Goal: Obtain resource: Download file/media

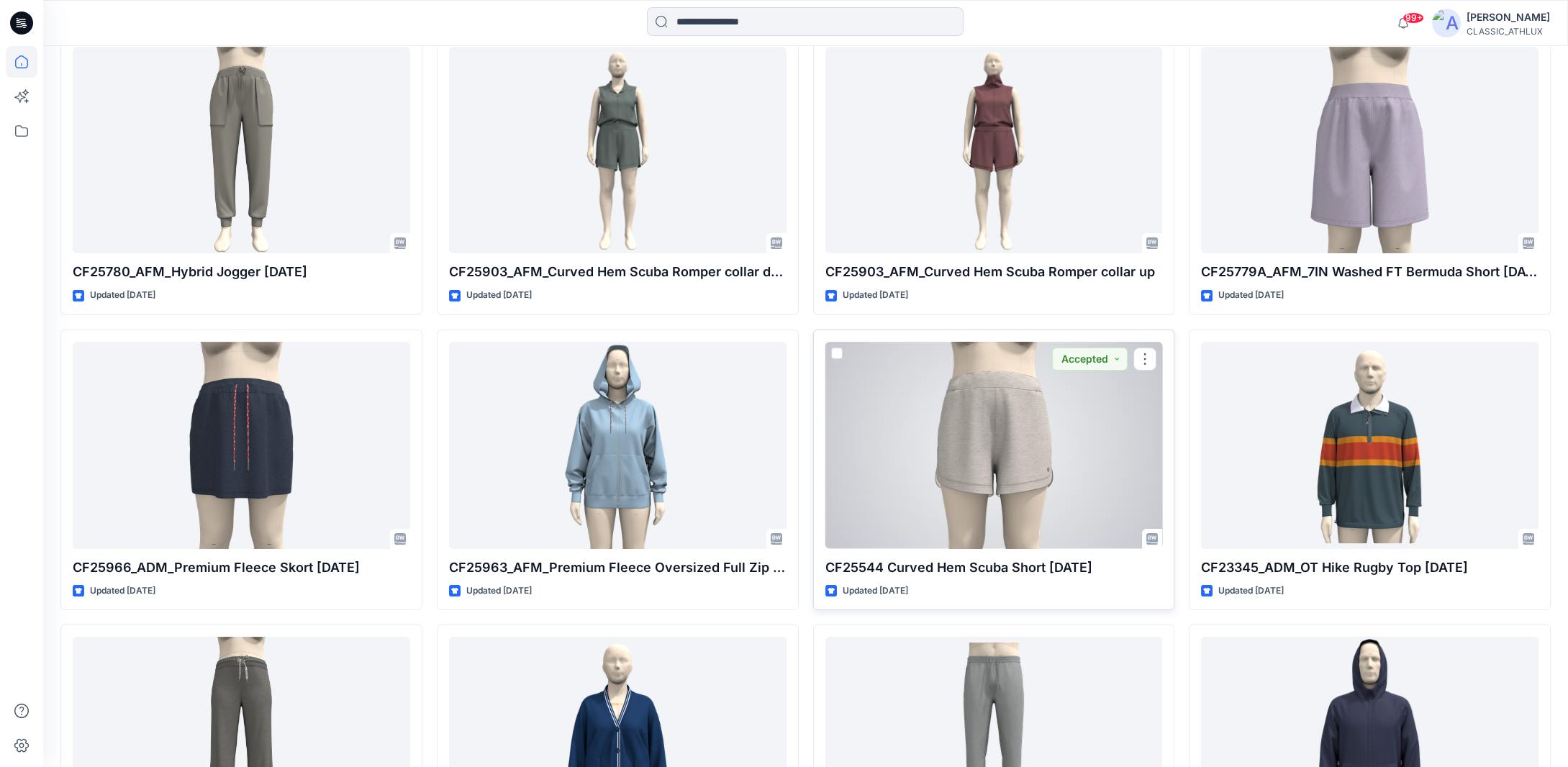
scroll to position [216, 0]
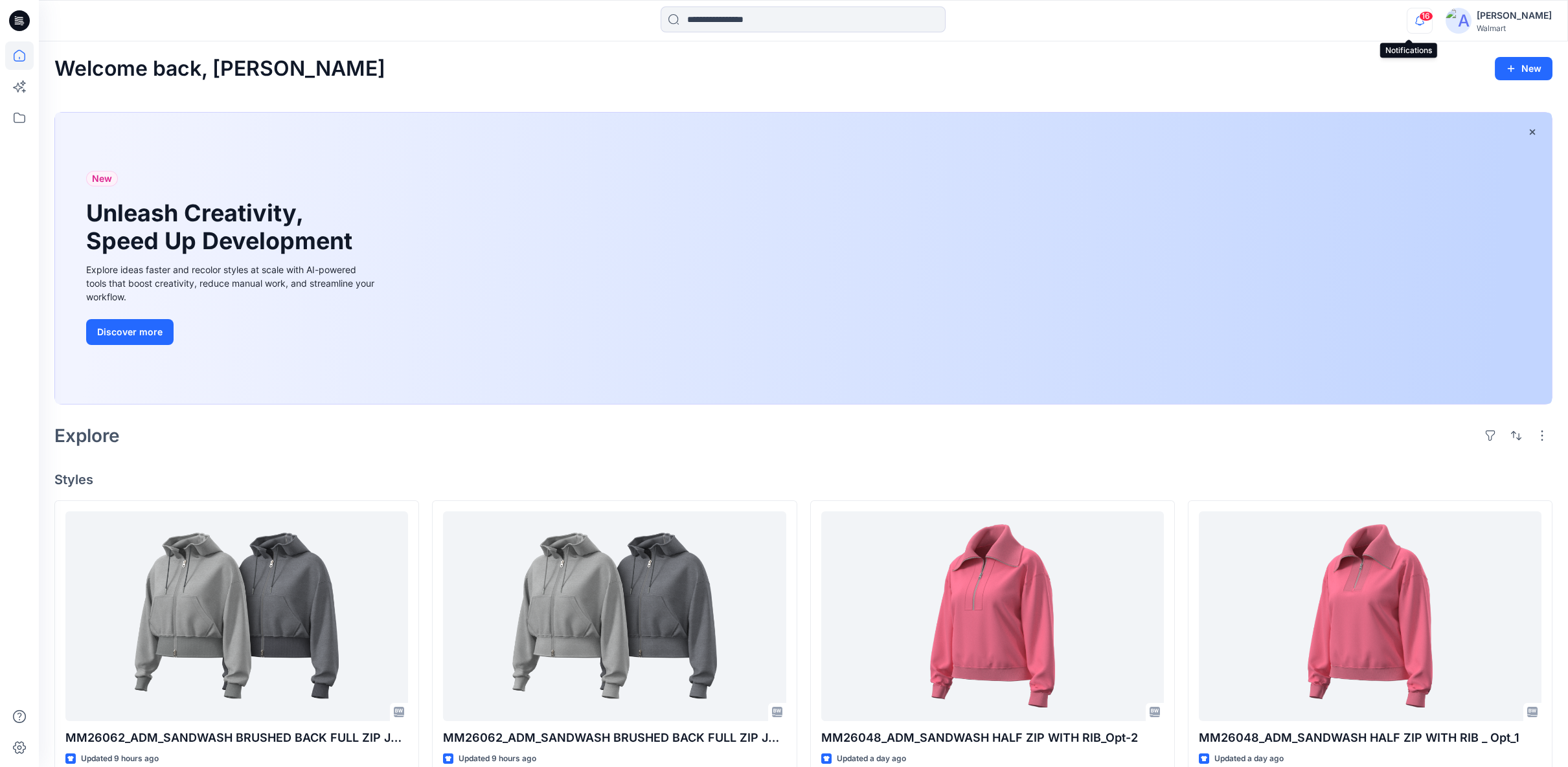
click at [1413, 22] on icon "button" at bounding box center [1419, 20] width 24 height 26
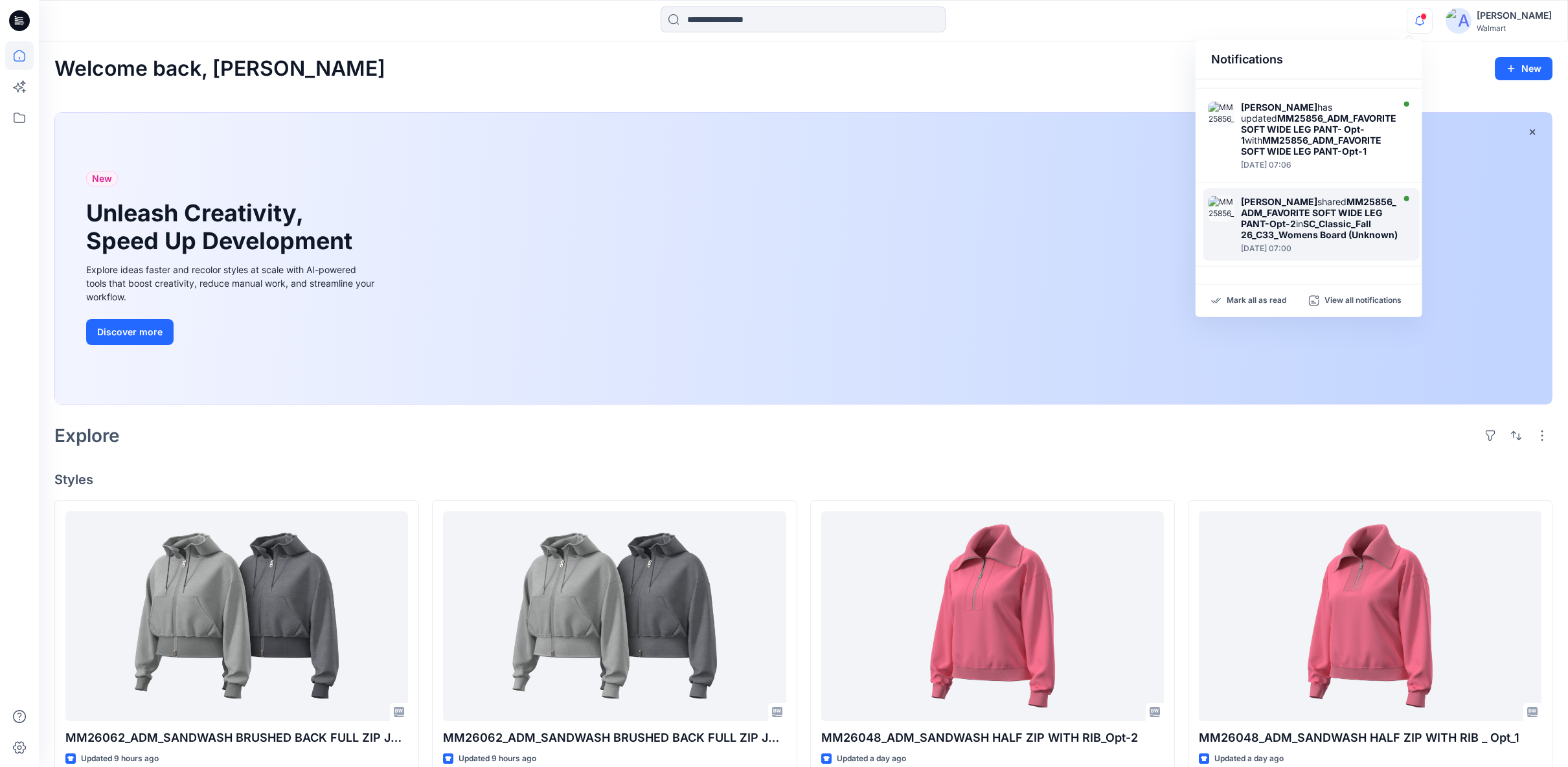
scroll to position [682, 0]
click at [1364, 237] on div "Rajesh Kumar shared MM25856_ADM_FAVORITE SOFT WIDE LEG PANT-Opt-1 in Unknown Fo…" at bounding box center [1321, 220] width 161 height 44
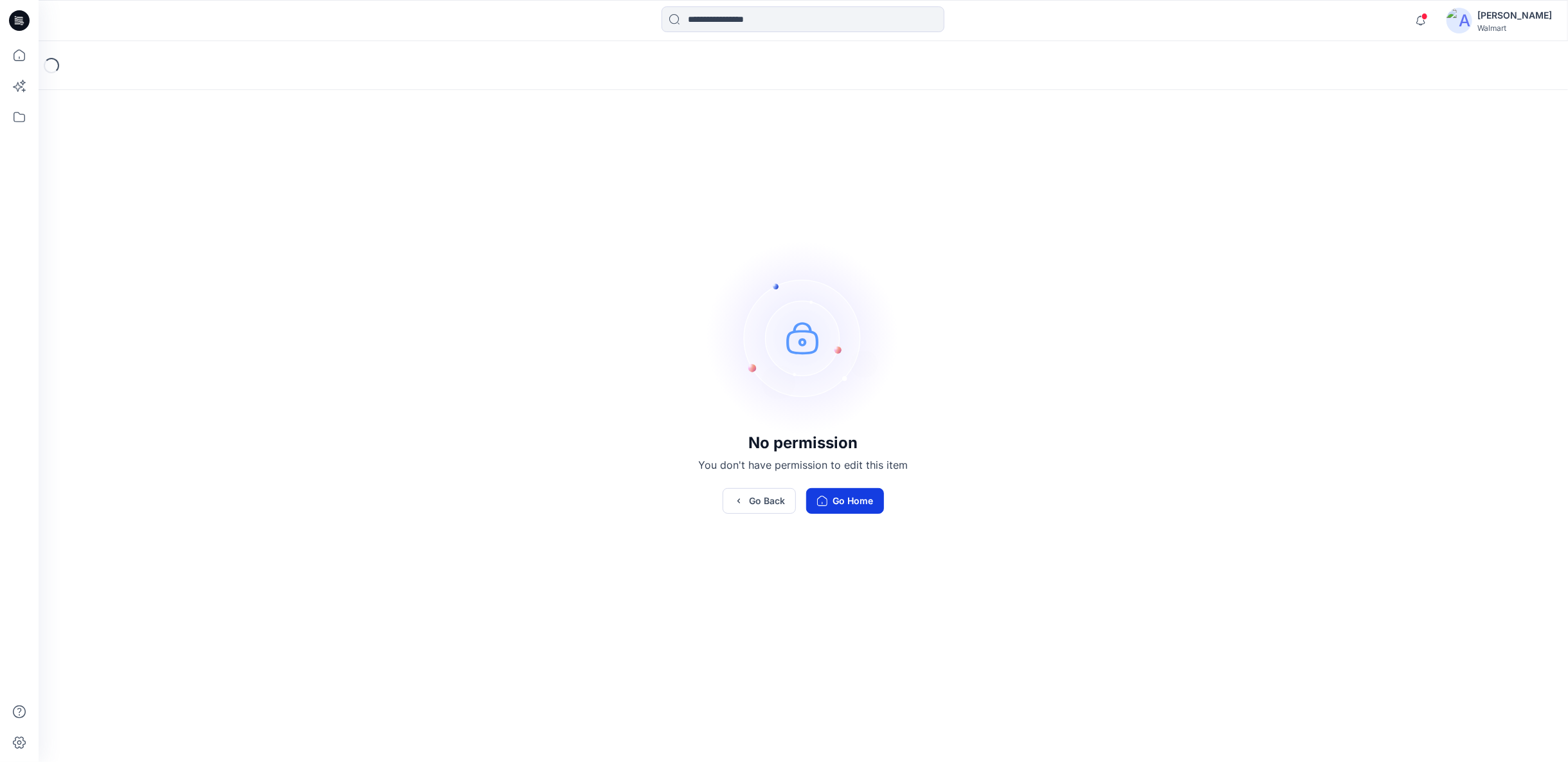
click at [828, 509] on button "Go Home" at bounding box center [845, 501] width 78 height 26
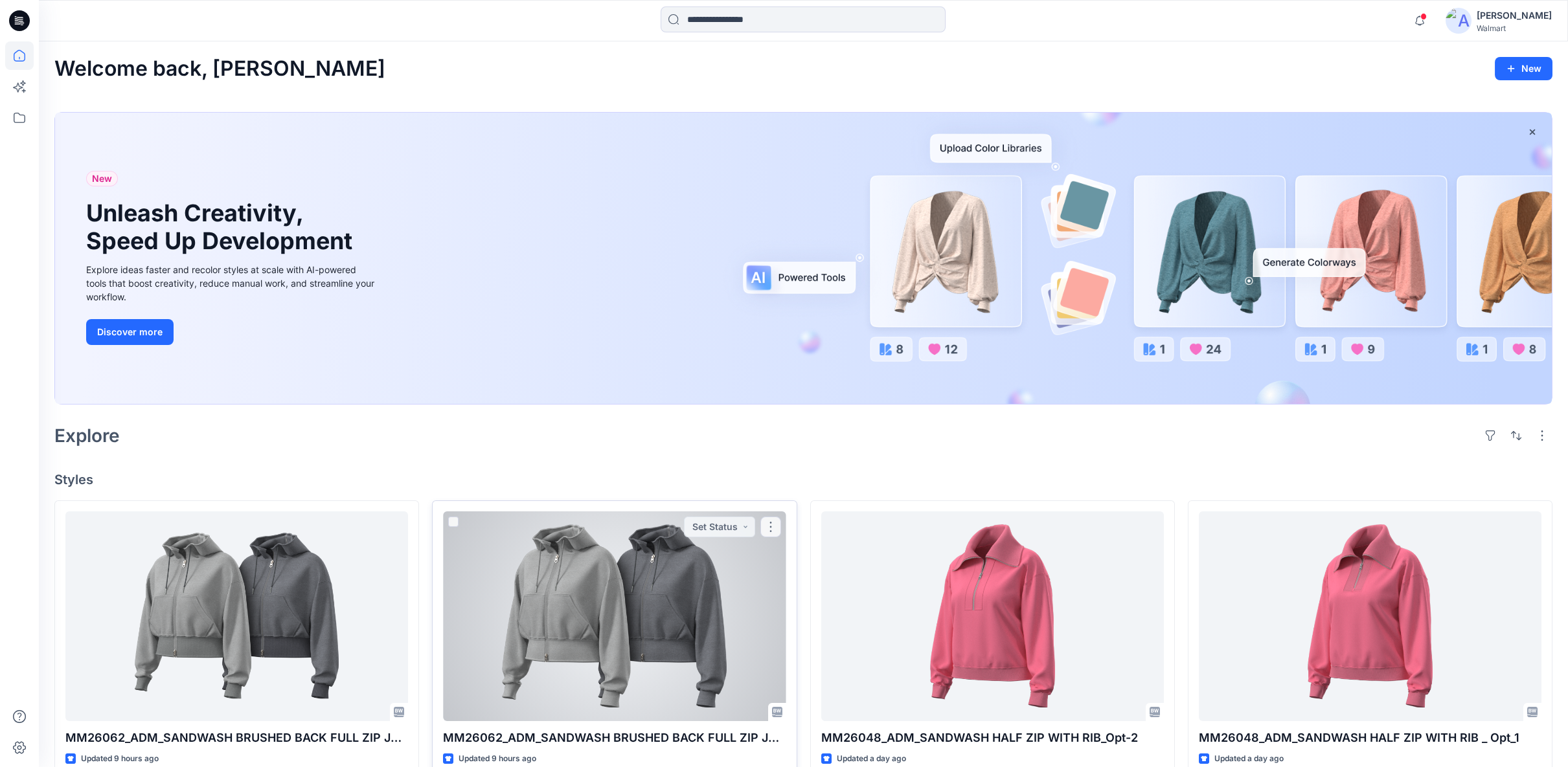
click at [652, 606] on div at bounding box center [614, 616] width 343 height 209
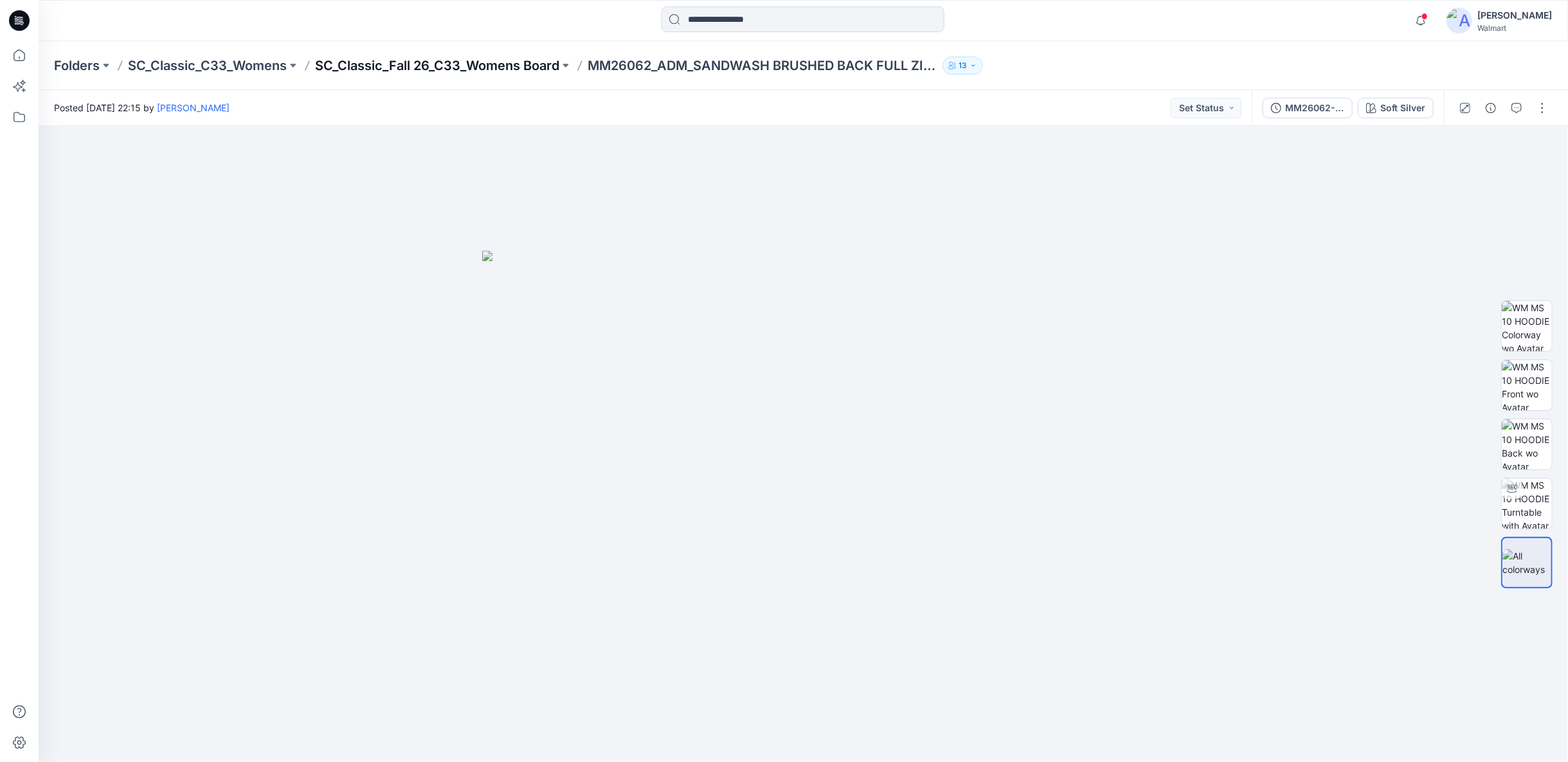
click at [515, 68] on p "SC_Classic_Fall 26_C33_Womens Board" at bounding box center [437, 66] width 244 height 18
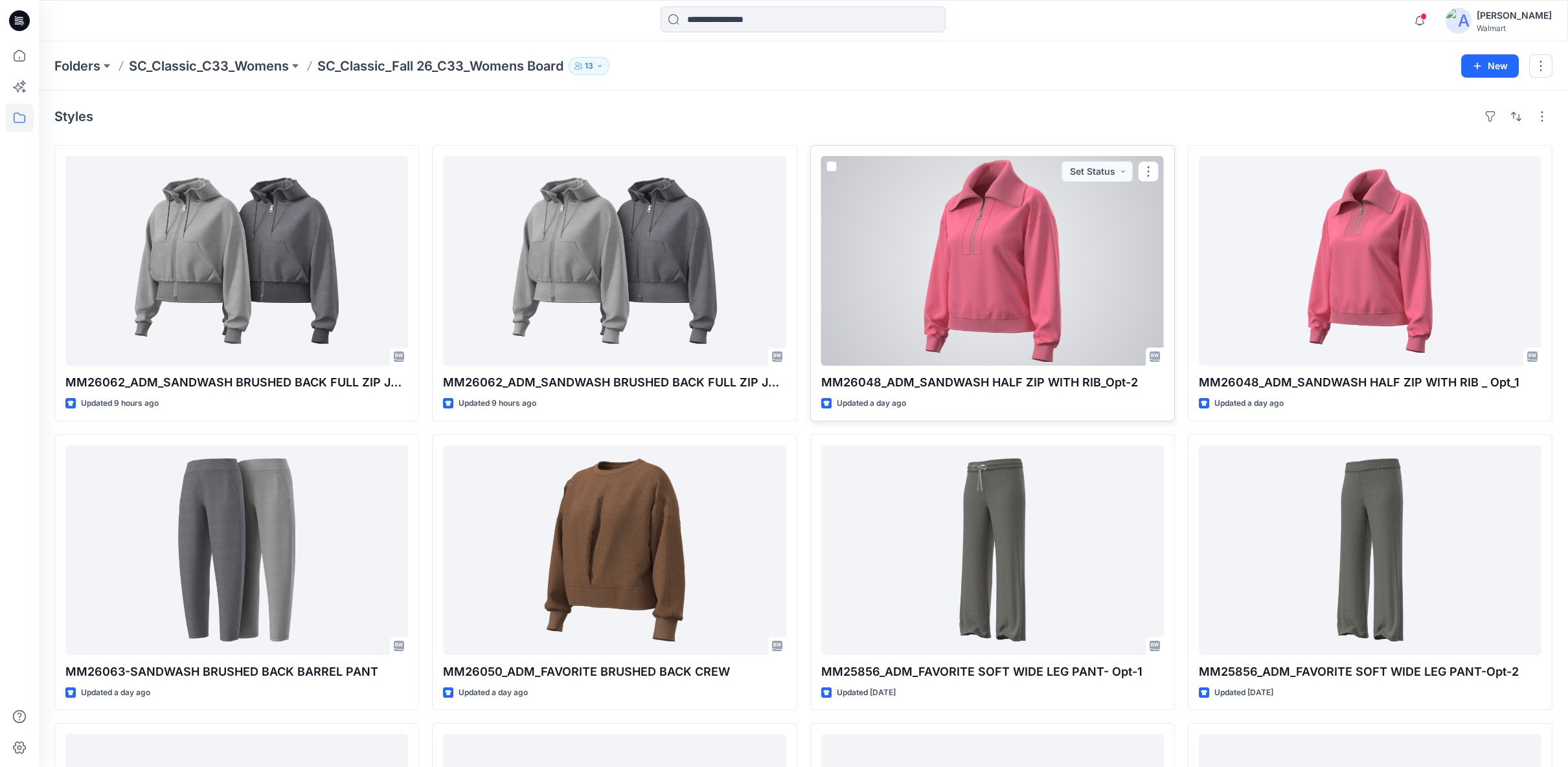
click at [1014, 333] on div at bounding box center [992, 260] width 343 height 209
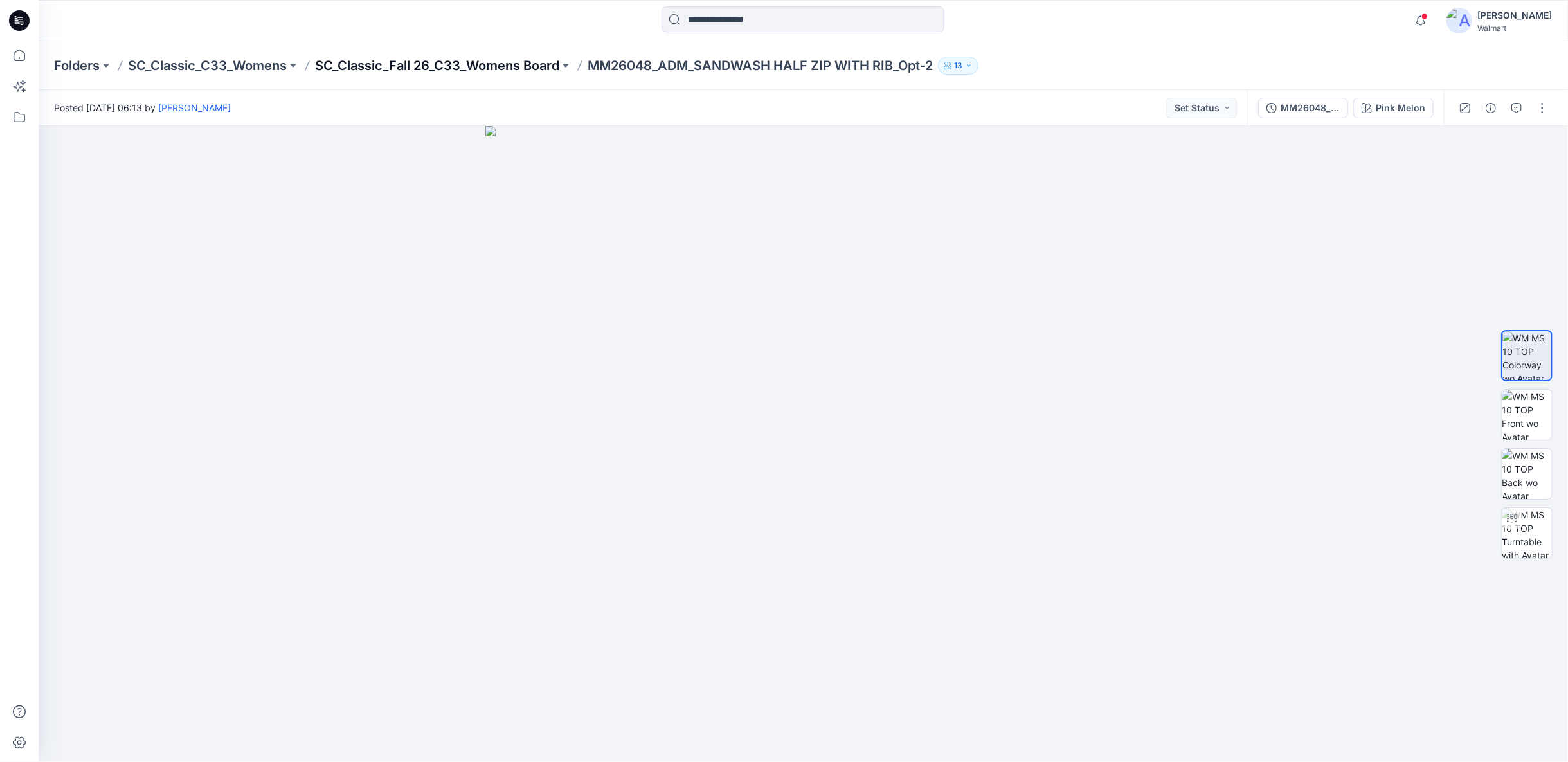
click at [497, 63] on p "SC_Classic_Fall 26_C33_Womens Board" at bounding box center [437, 66] width 244 height 18
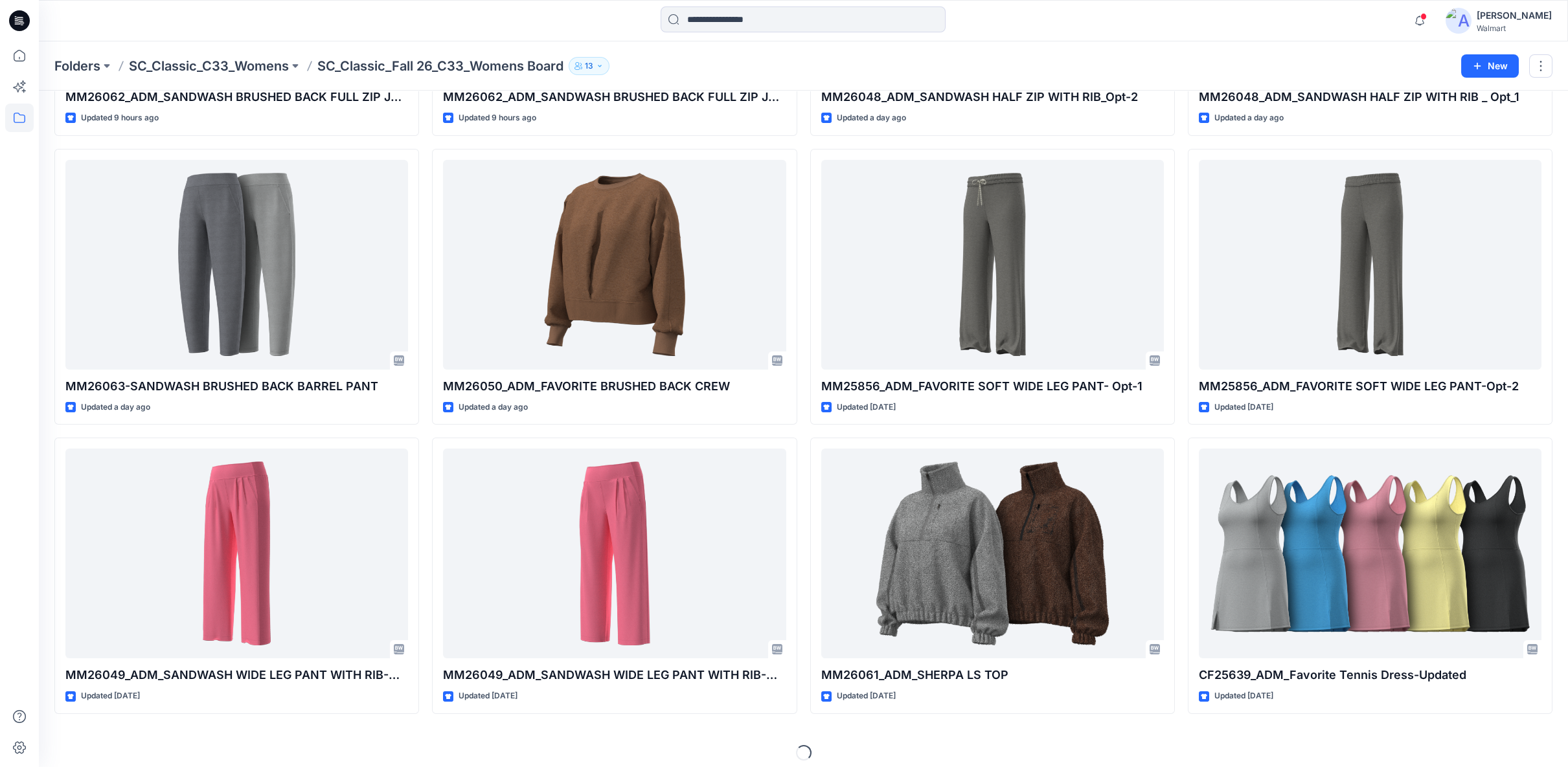
scroll to position [287, 0]
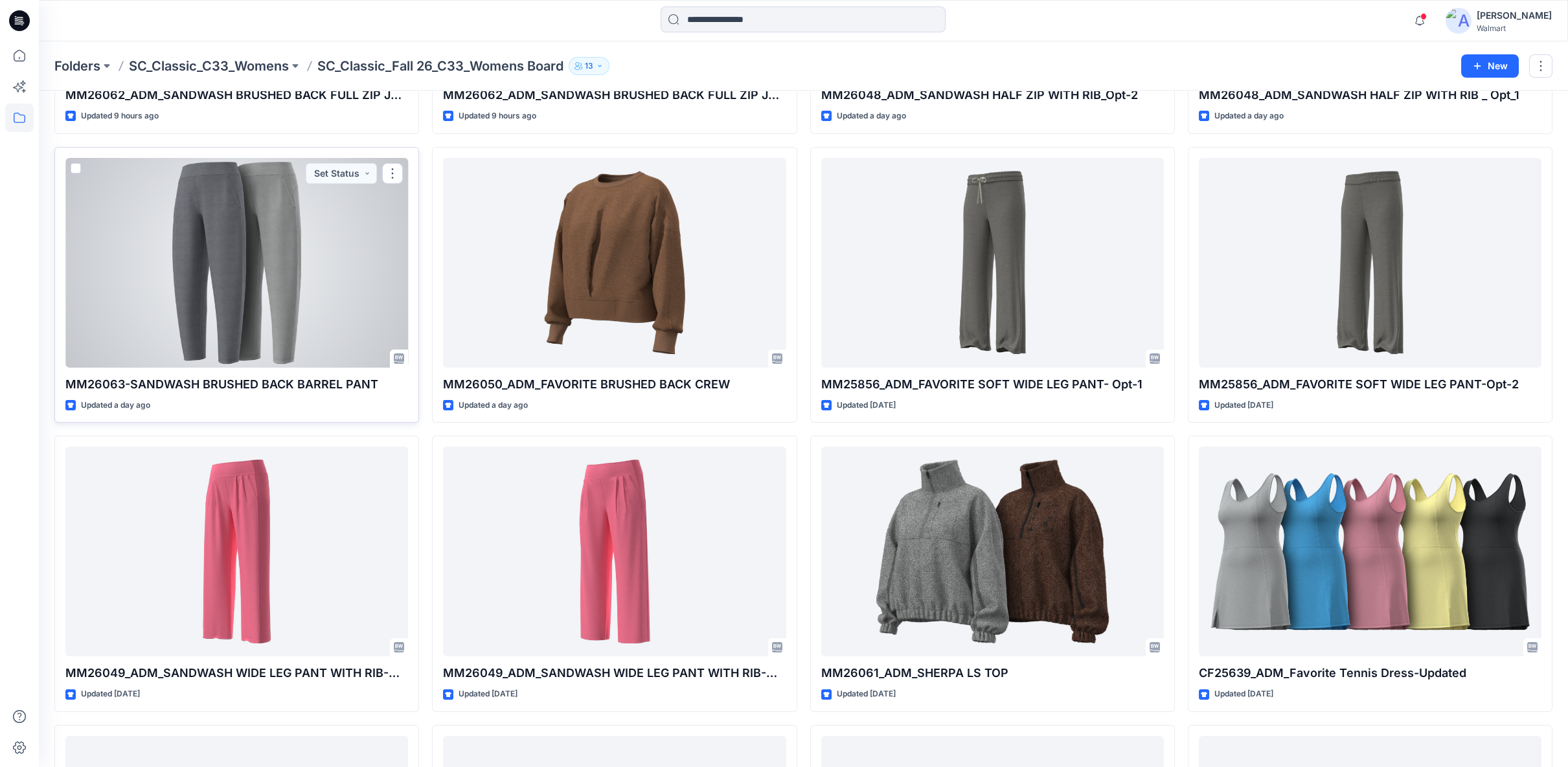
click at [229, 245] on div at bounding box center [236, 263] width 343 height 209
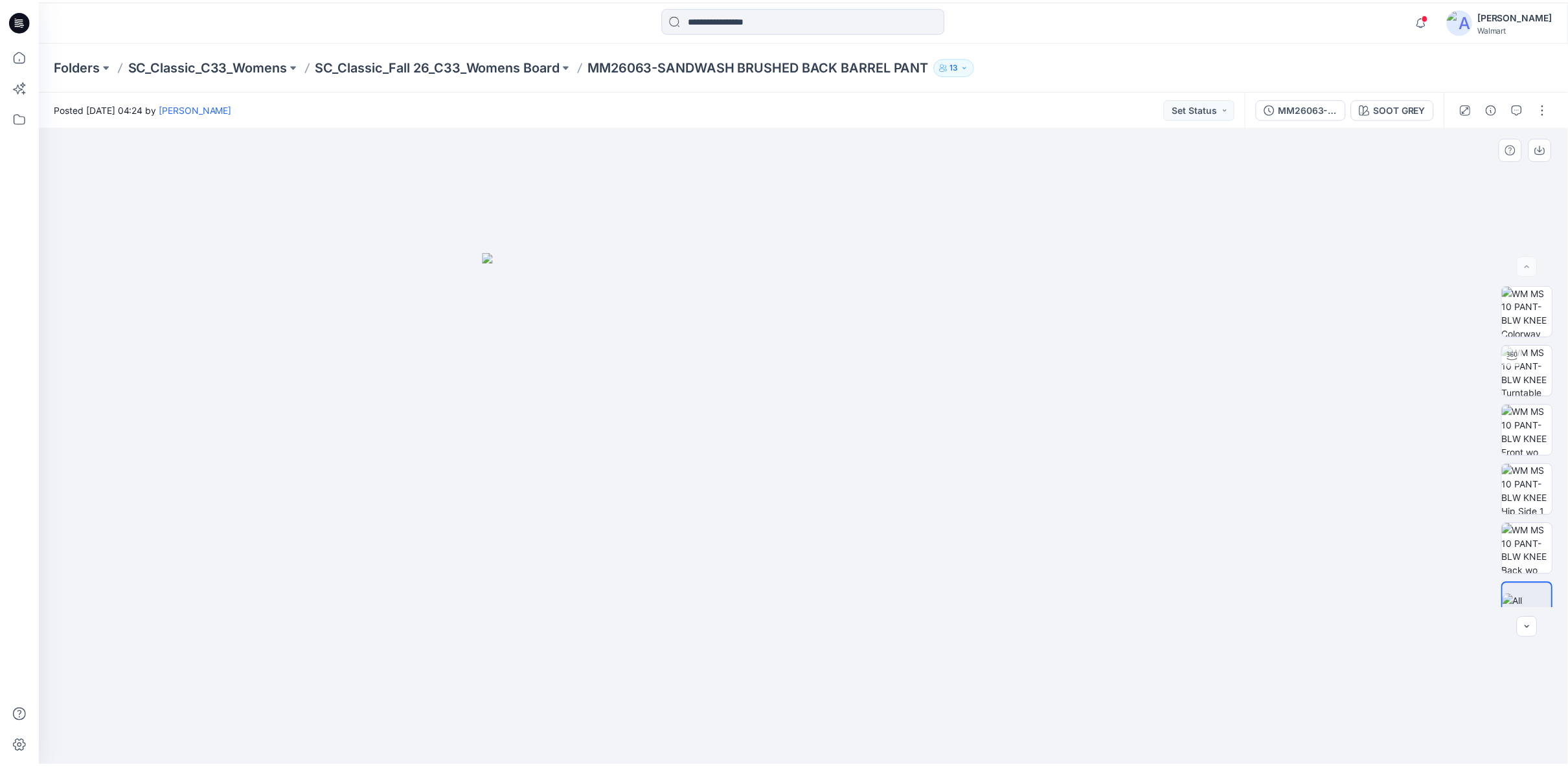
scroll to position [25, 0]
click at [377, 62] on p "SC_Classic_Fall 26_C33_Womens Board" at bounding box center [441, 66] width 246 height 18
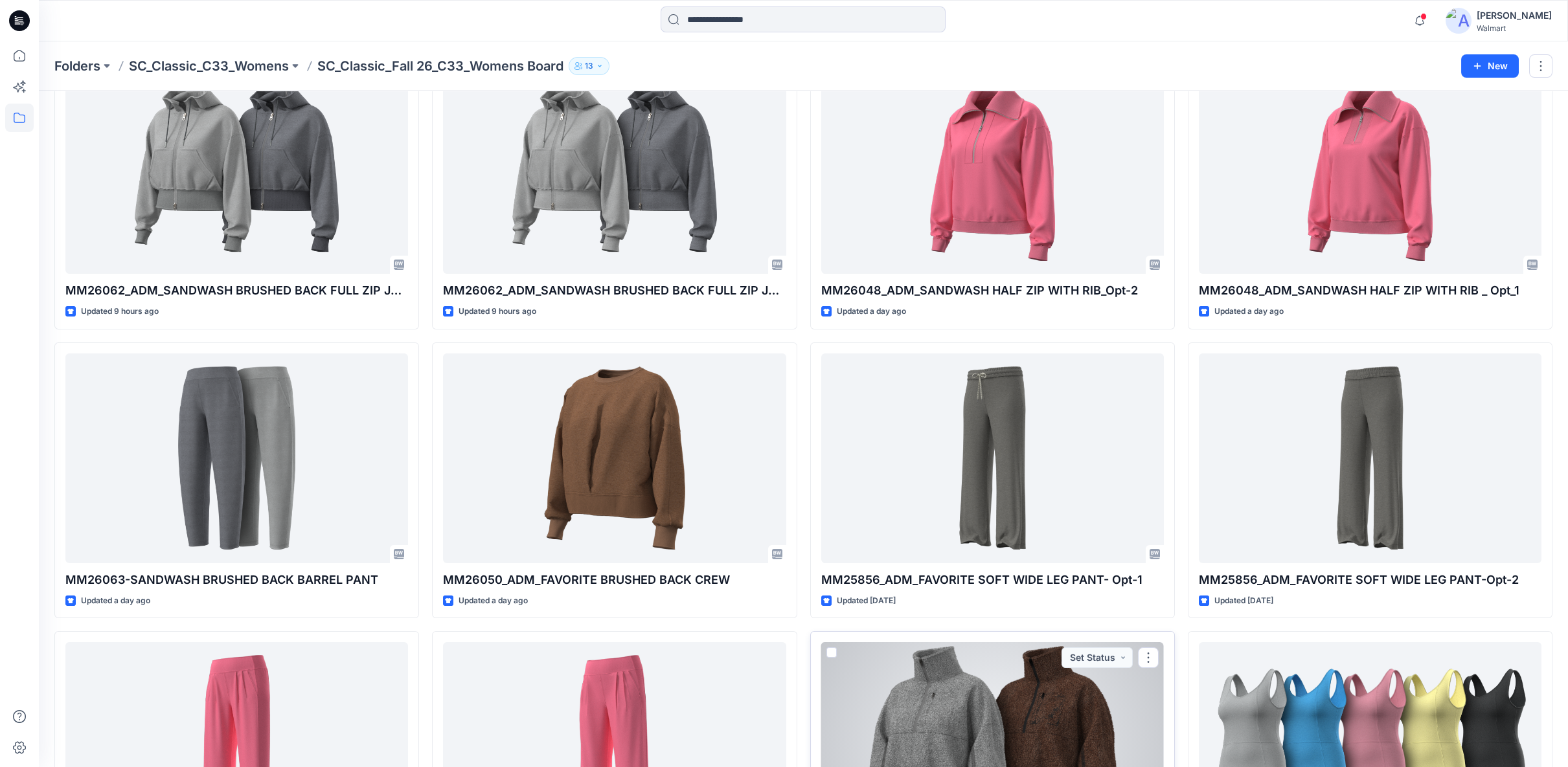
scroll to position [33, 0]
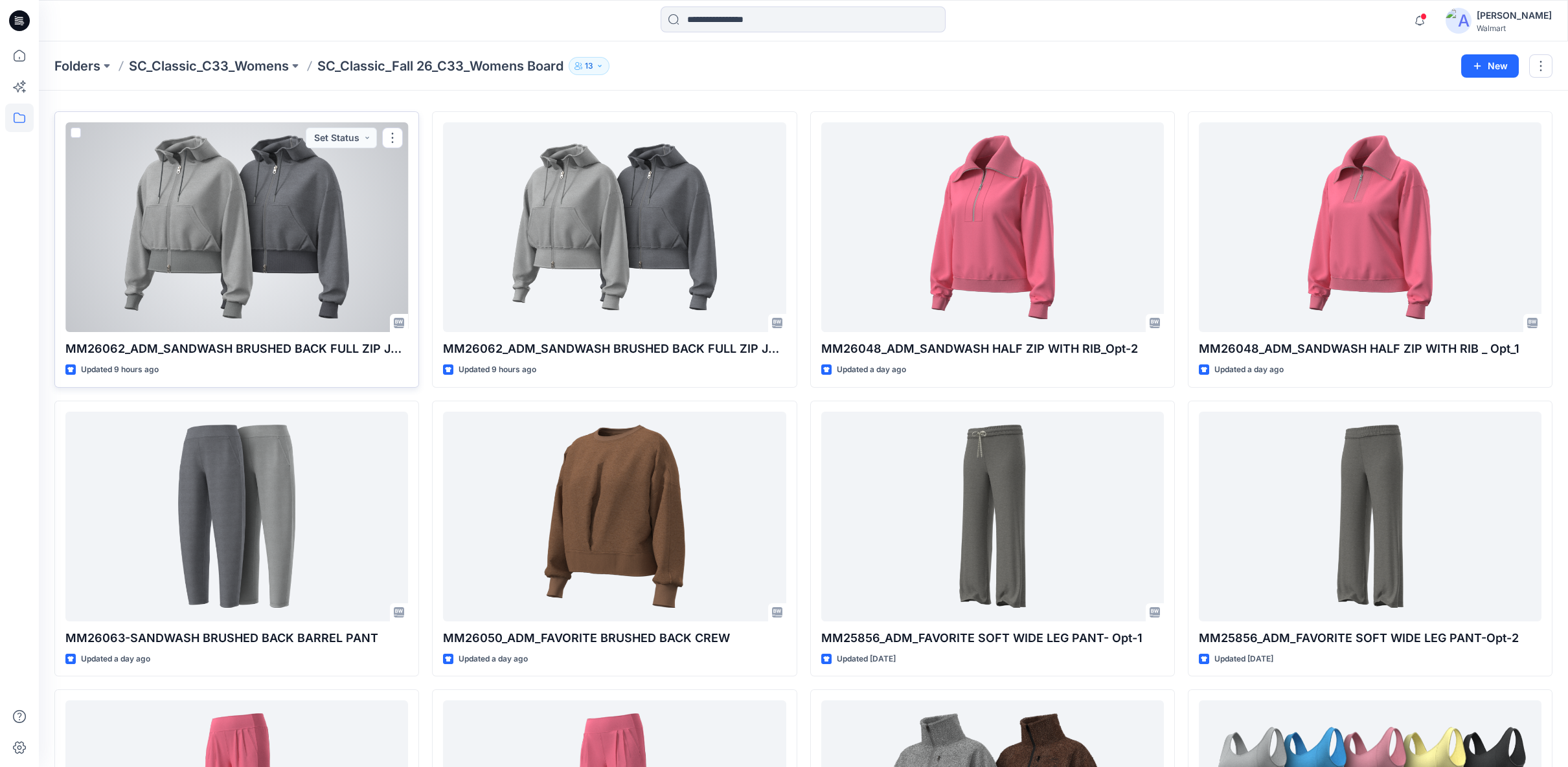
click at [294, 227] on div at bounding box center [236, 227] width 343 height 209
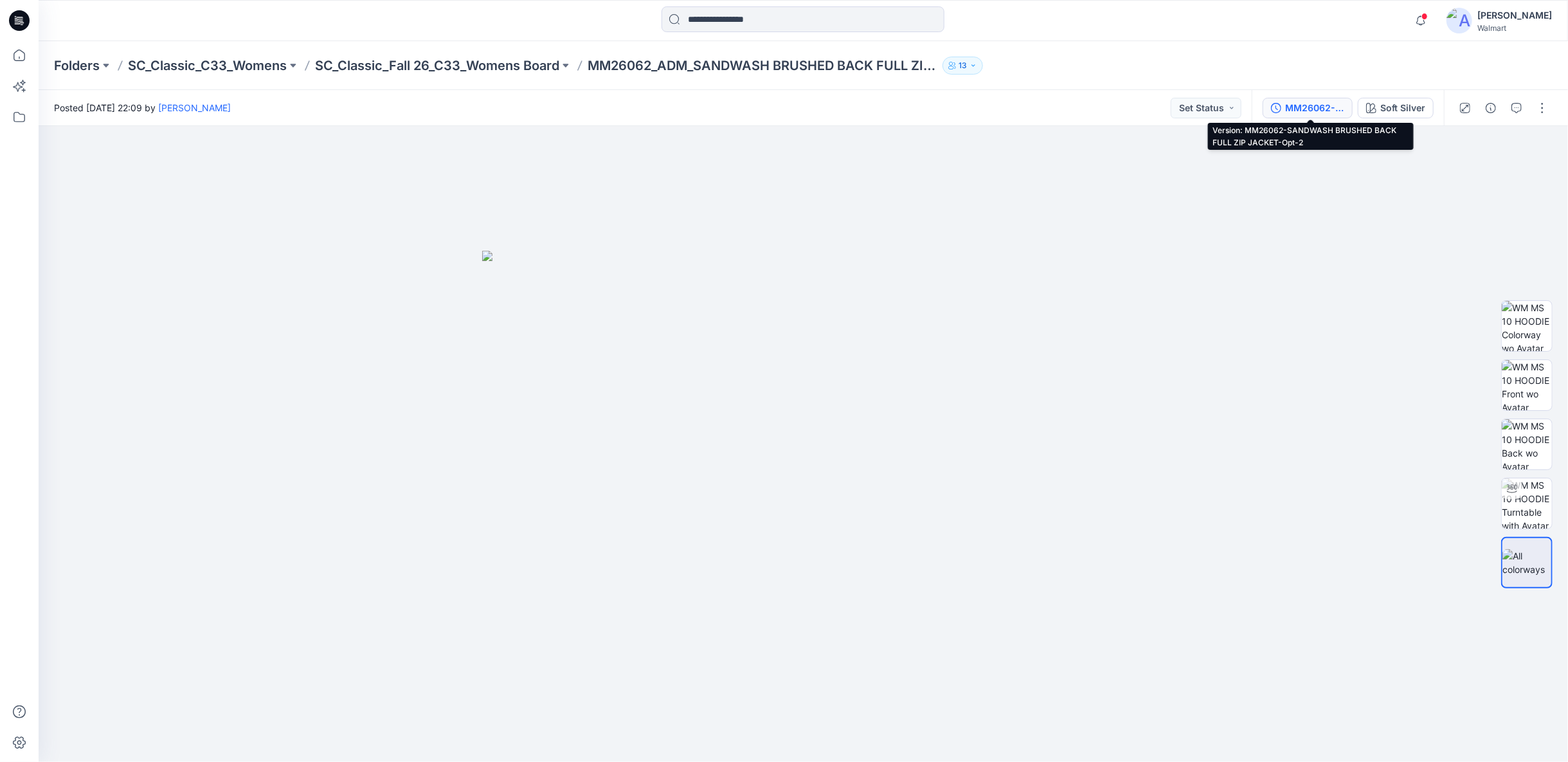
click at [1333, 106] on div "MM26062-SANDWASH BRUSHED BACK FULL ZIP JACKET-Opt-2" at bounding box center [1314, 107] width 59 height 14
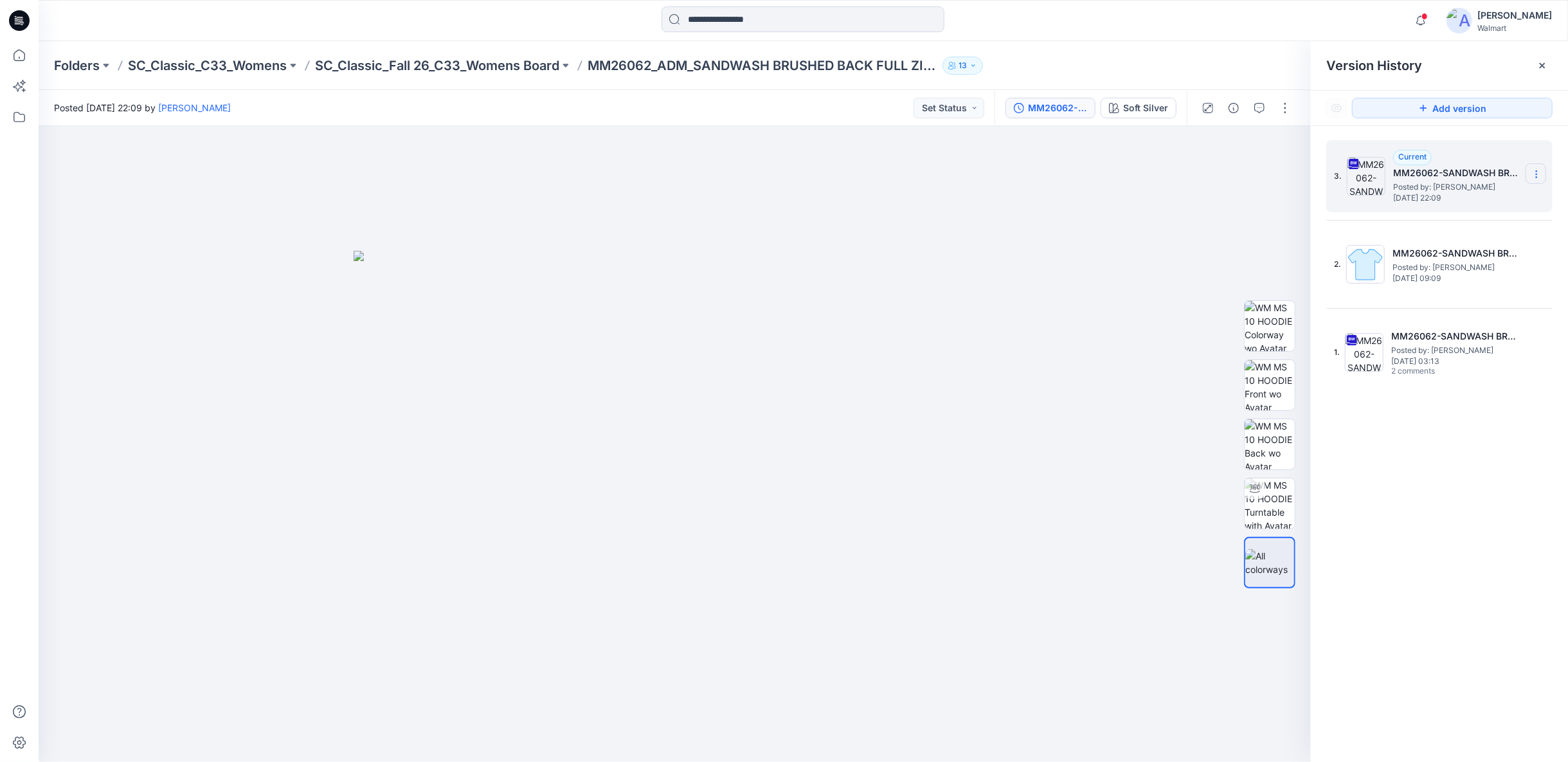
click at [1534, 172] on icon at bounding box center [1536, 174] width 10 height 10
click at [1435, 197] on span "Download Source BW File" at bounding box center [1471, 199] width 107 height 16
click at [514, 64] on p "SC_Classic_Fall 26_C33_Womens Board" at bounding box center [437, 66] width 244 height 18
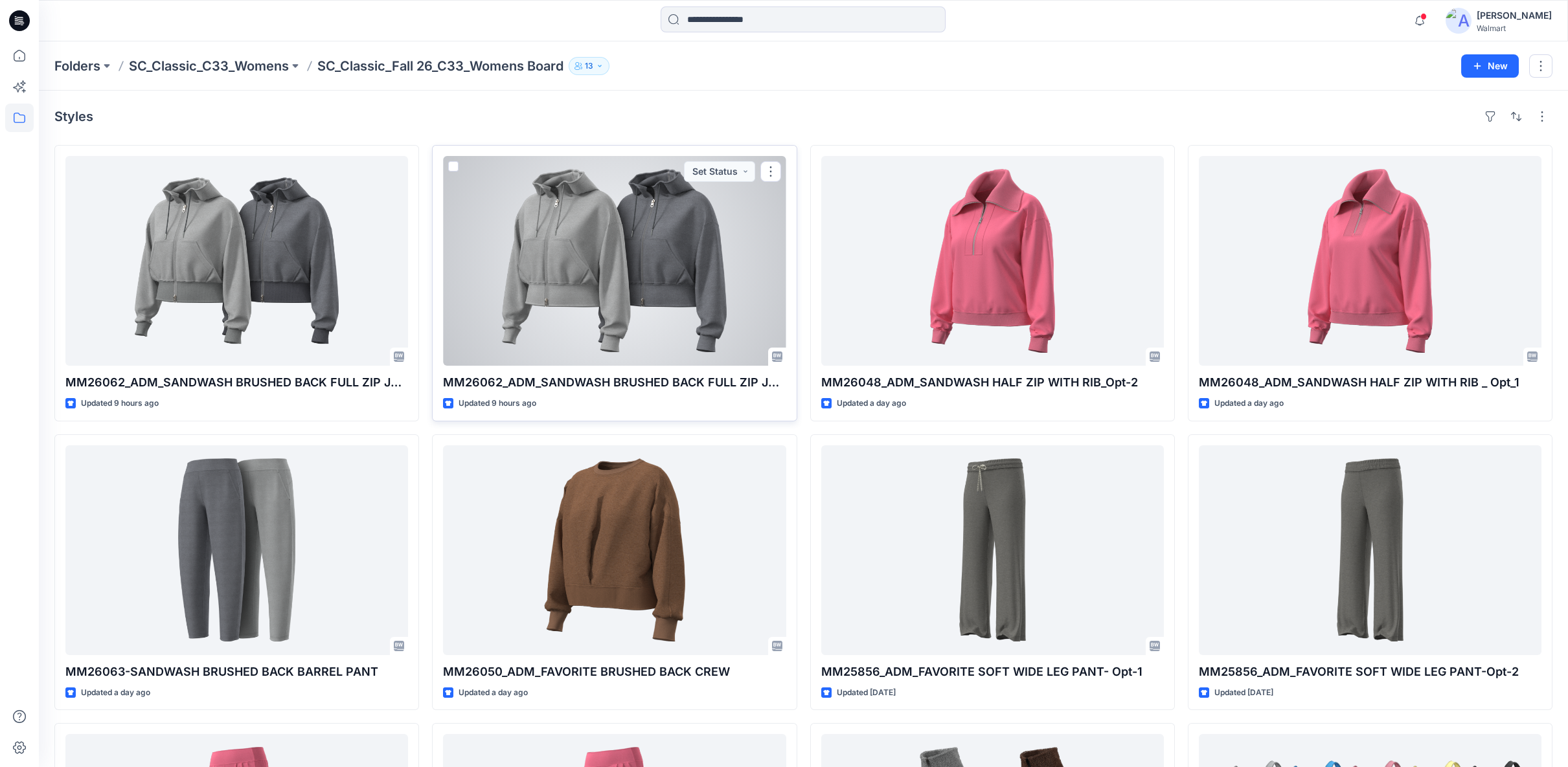
click at [709, 243] on div at bounding box center [614, 260] width 343 height 209
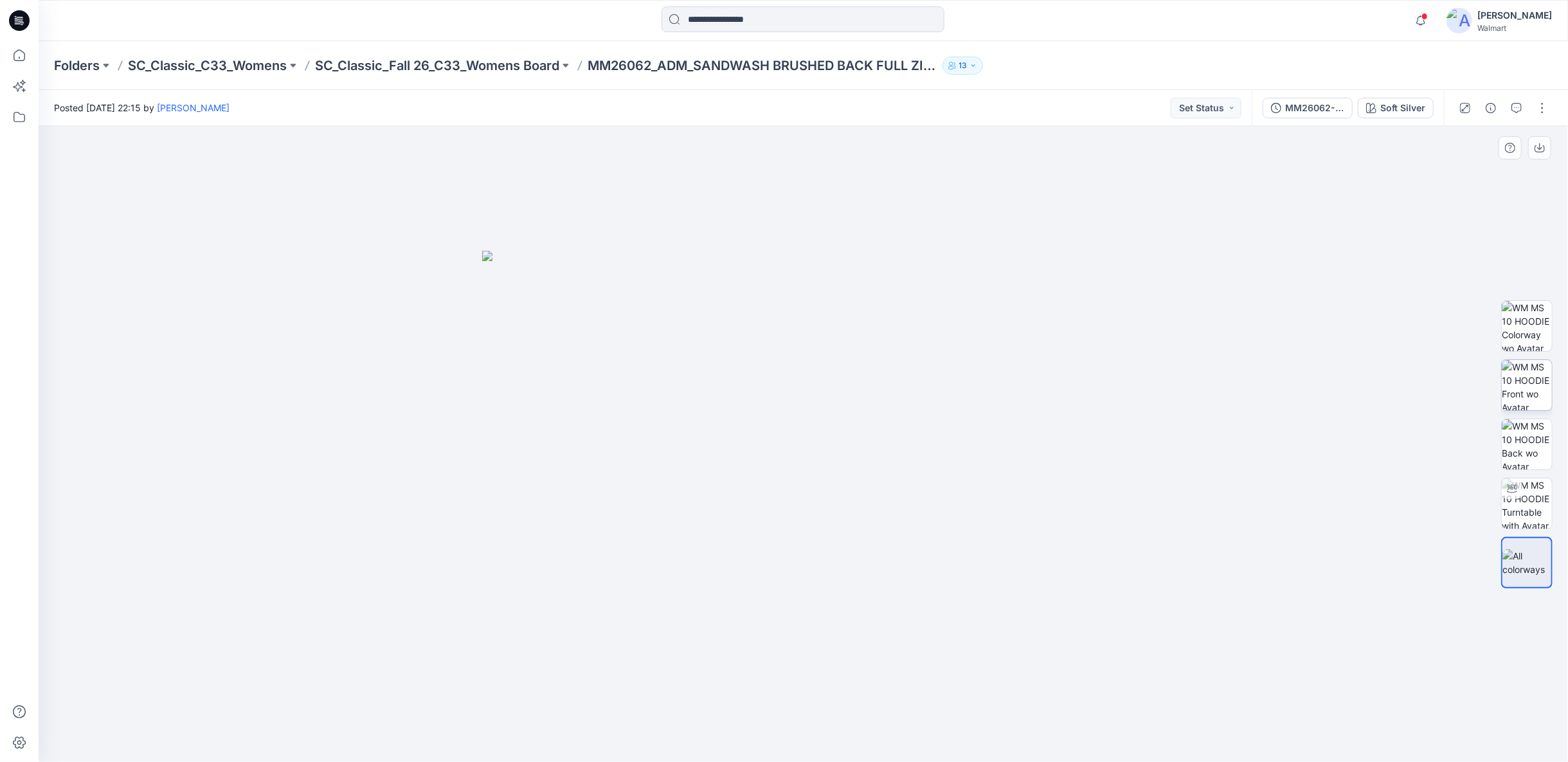
click at [1522, 357] on div at bounding box center [1526, 444] width 52 height 322
click at [1526, 364] on img at bounding box center [1526, 385] width 50 height 50
click at [1528, 502] on img at bounding box center [1526, 503] width 50 height 50
drag, startPoint x: 984, startPoint y: 721, endPoint x: 908, endPoint y: 722, distance: 76.0
click at [908, 722] on icon at bounding box center [805, 724] width 389 height 48
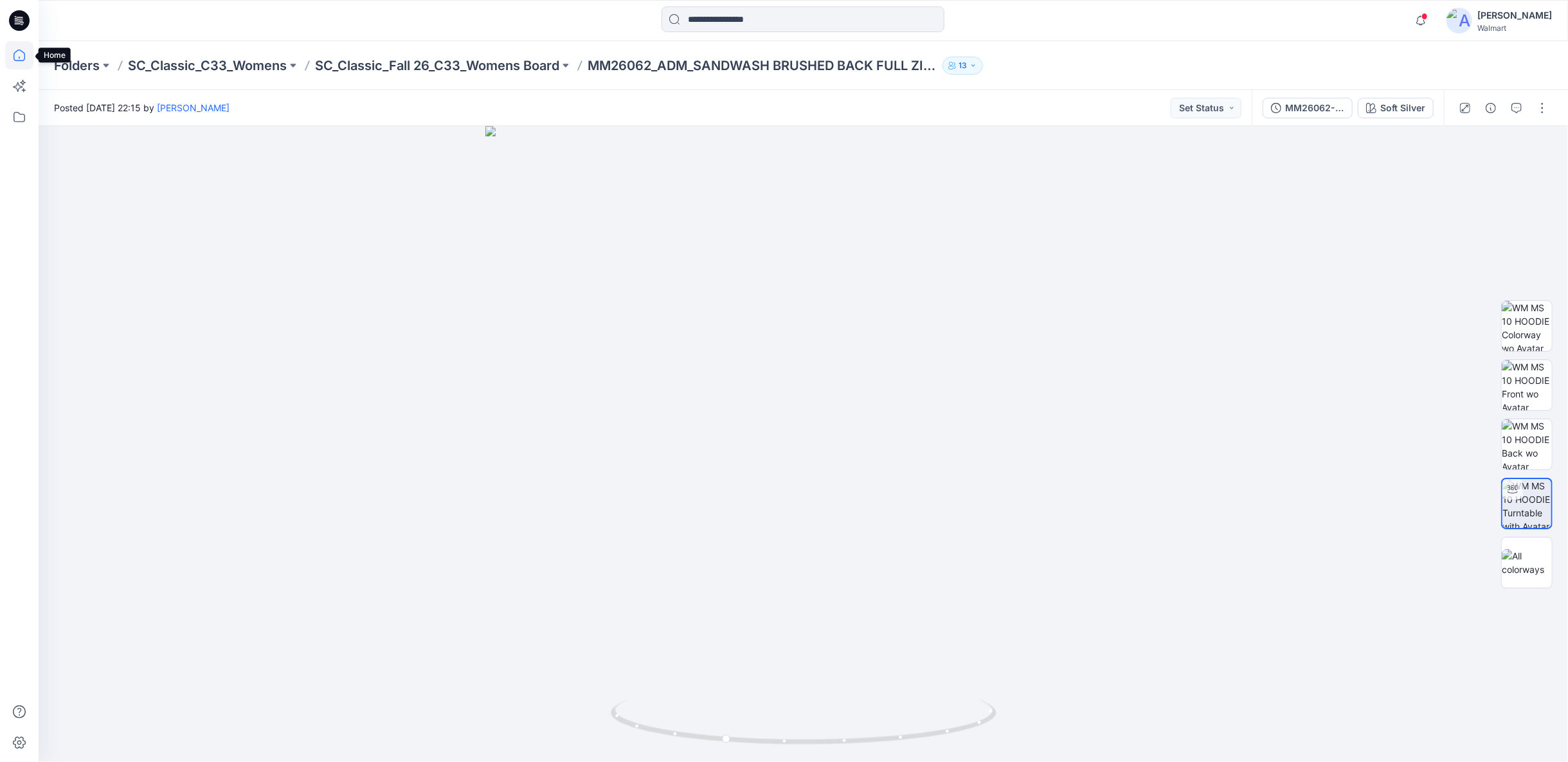
click at [18, 54] on icon at bounding box center [19, 55] width 28 height 28
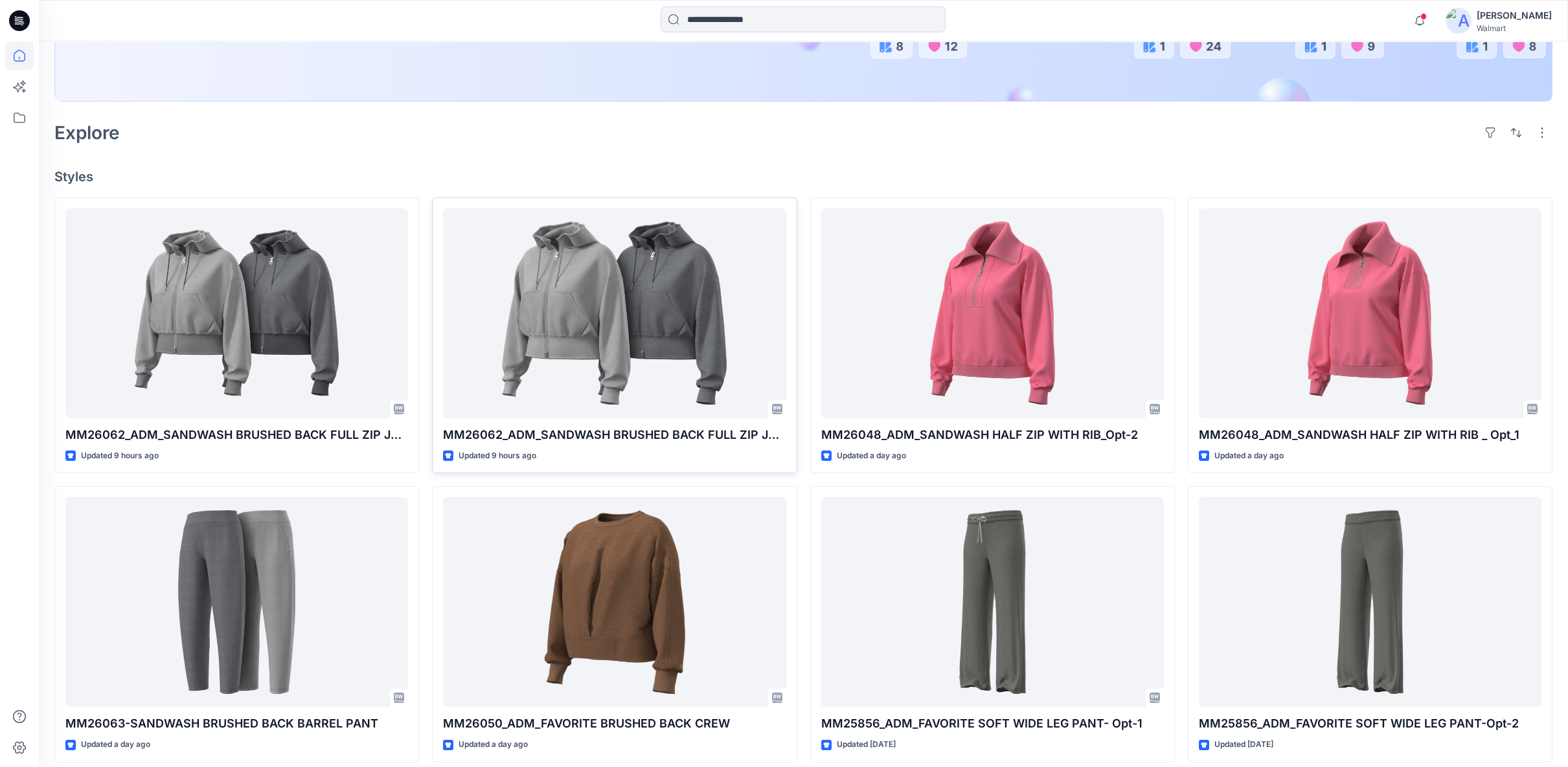
scroll to position [299, 0]
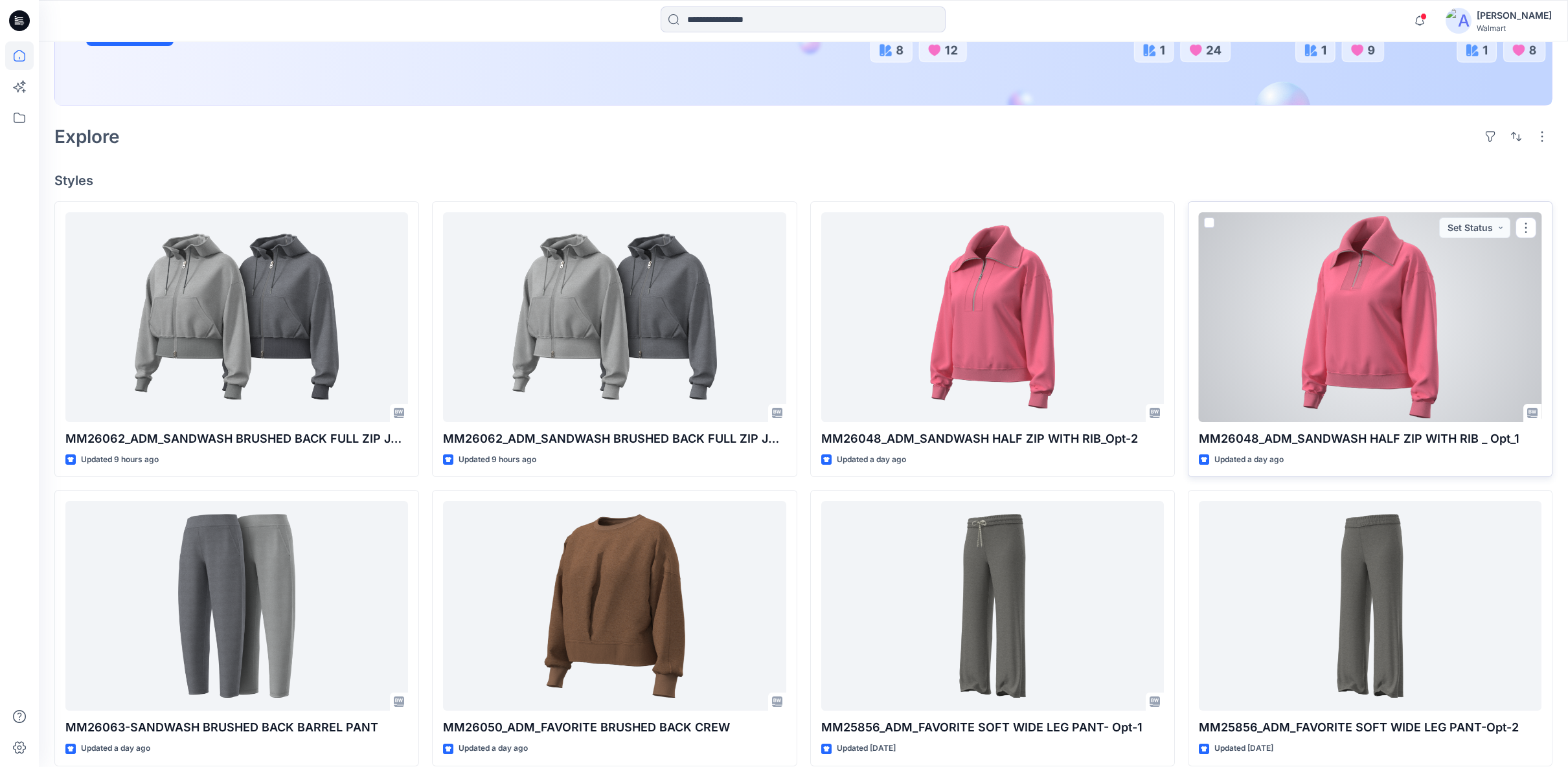
click at [1374, 351] on div at bounding box center [1369, 317] width 343 height 209
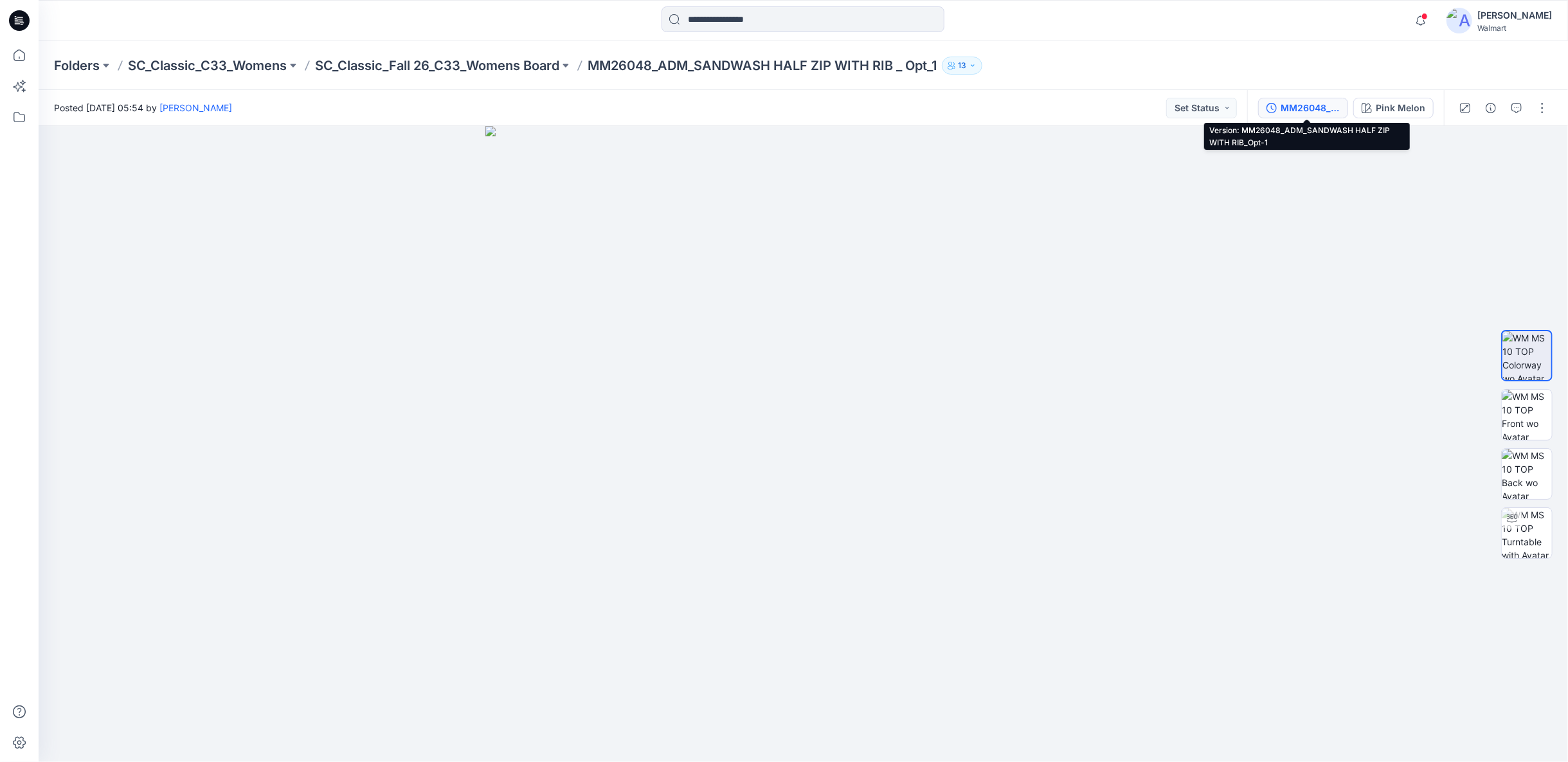
click at [1329, 109] on div "MM26048_ADM_SANDWASH HALF ZIP WITH RIB_Opt-1" at bounding box center [1309, 107] width 59 height 14
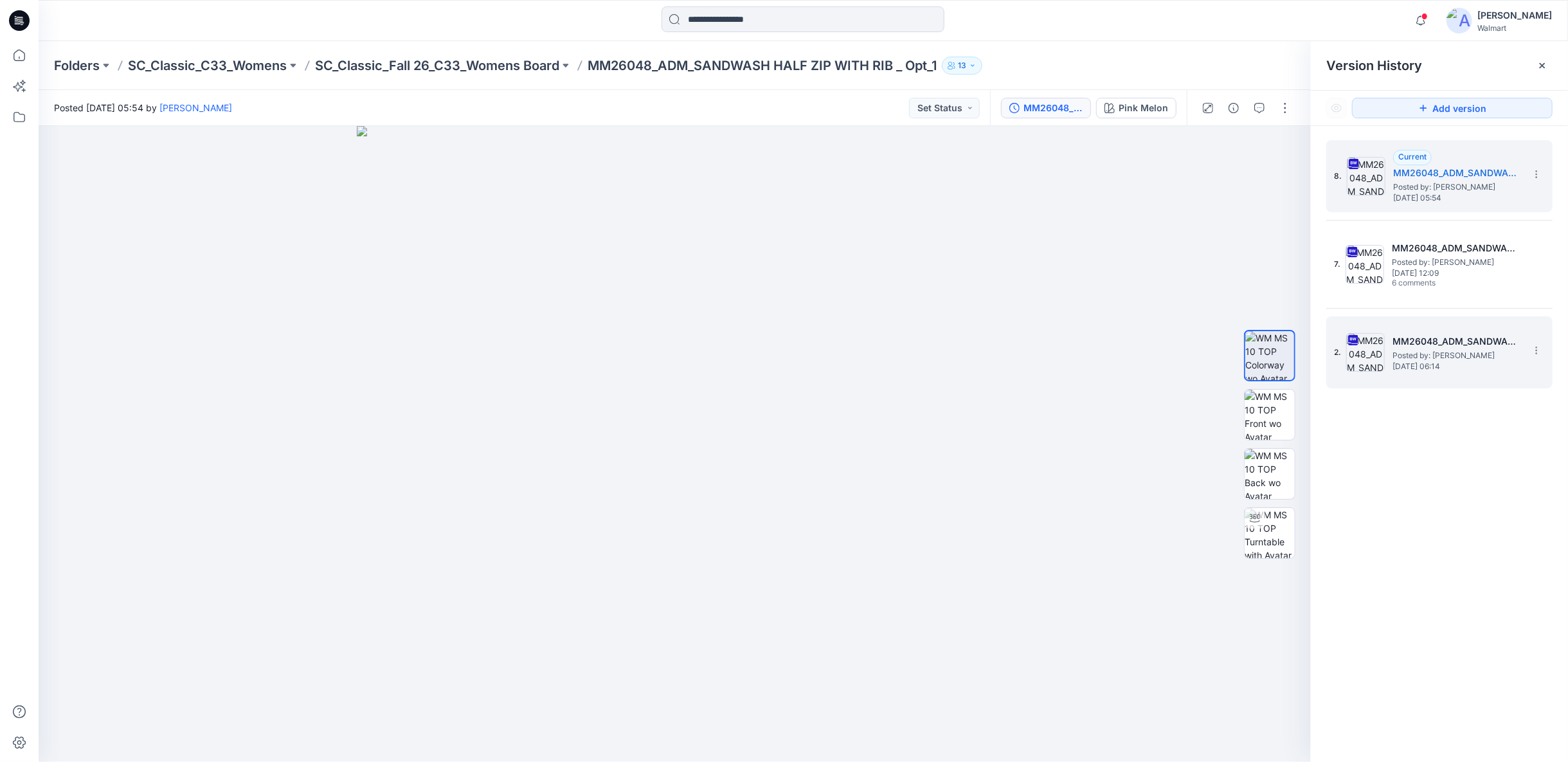
click at [1477, 370] on span "Thursday, September 04, 2025 06:14" at bounding box center [1457, 366] width 129 height 9
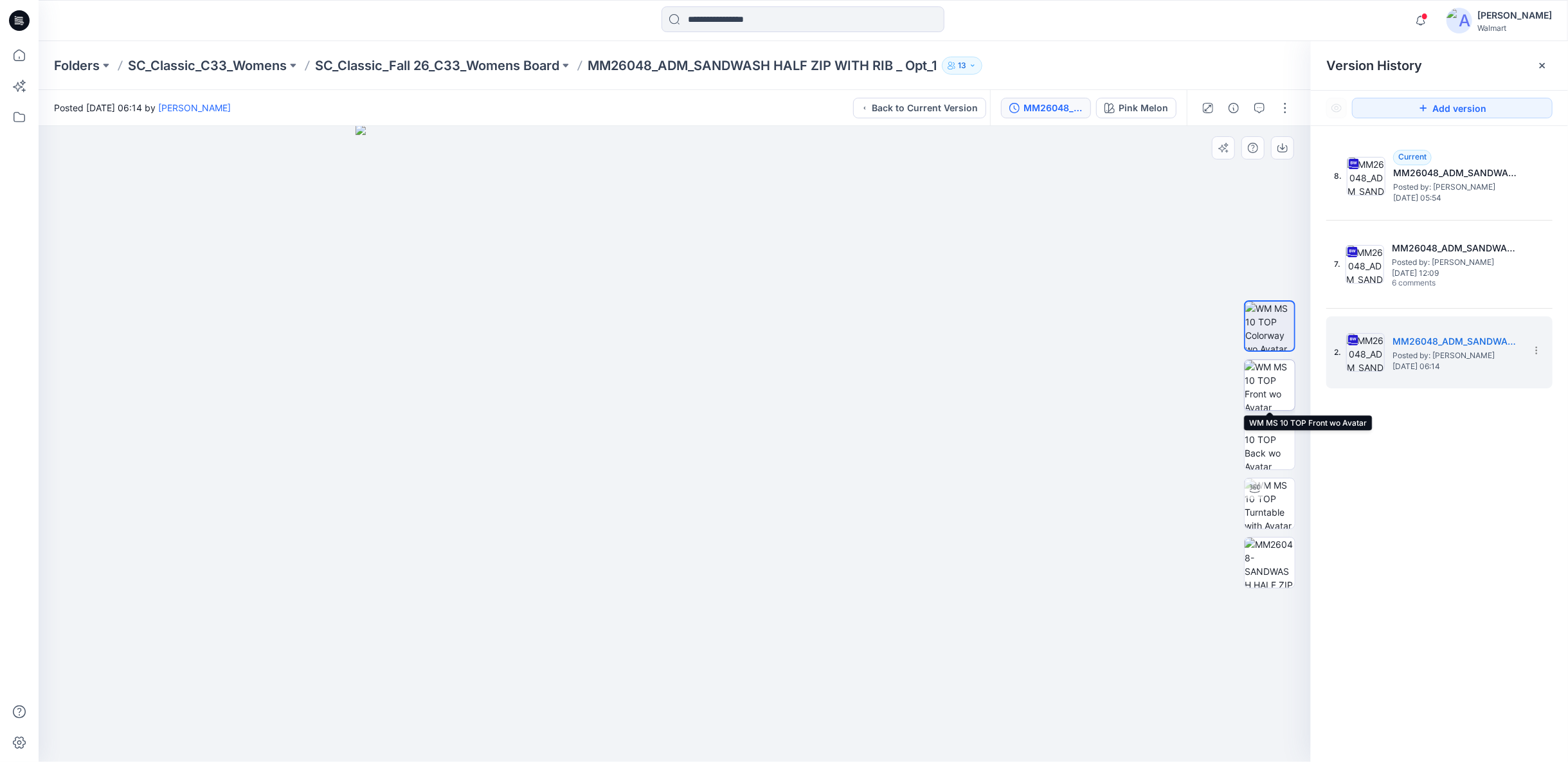
click at [1272, 390] on img at bounding box center [1270, 385] width 50 height 50
click at [511, 64] on p "SC_Classic_Fall 26_C33_Womens Board" at bounding box center [437, 66] width 244 height 18
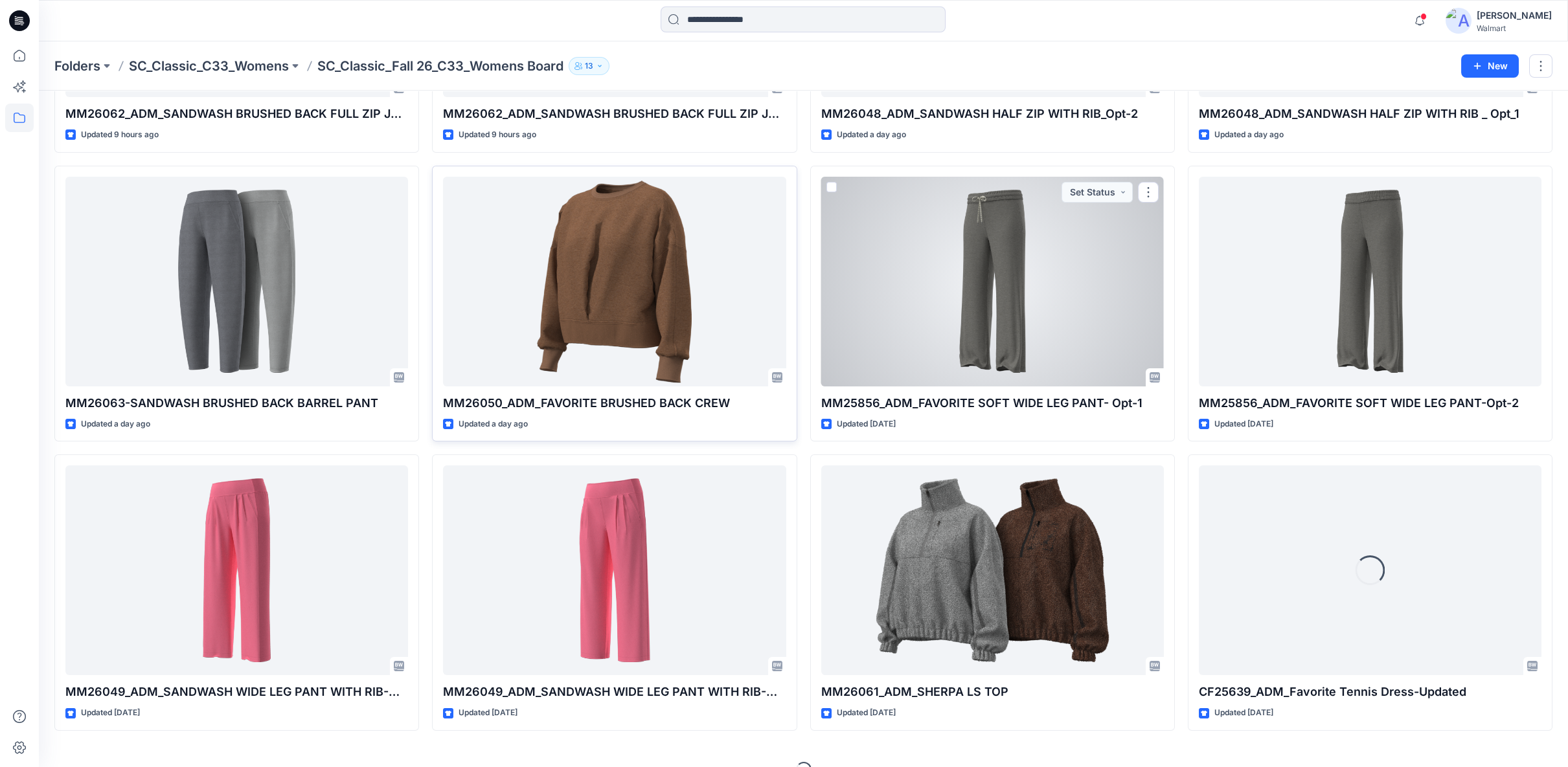
scroll to position [287, 0]
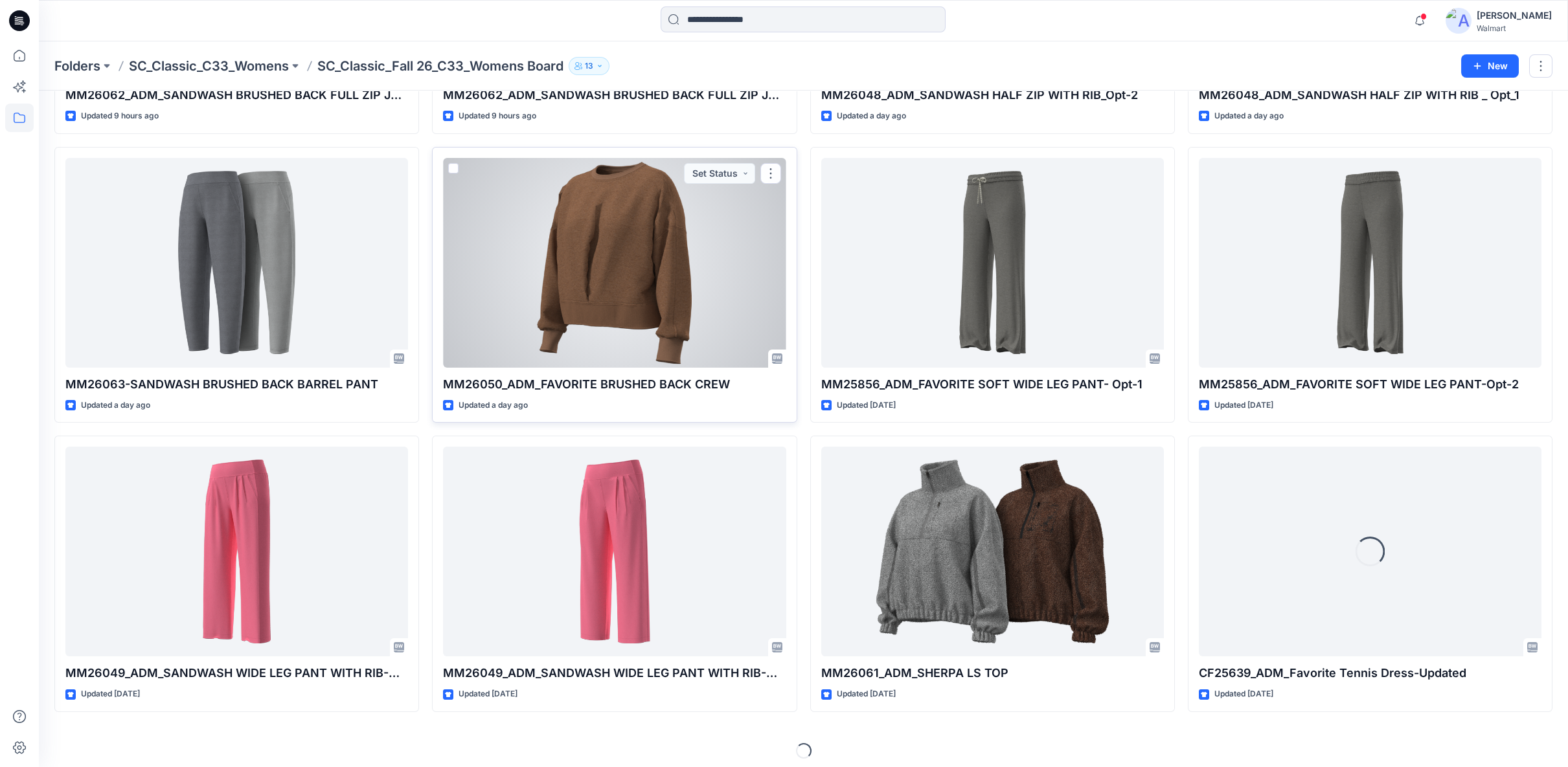
click at [648, 281] on div at bounding box center [614, 263] width 343 height 209
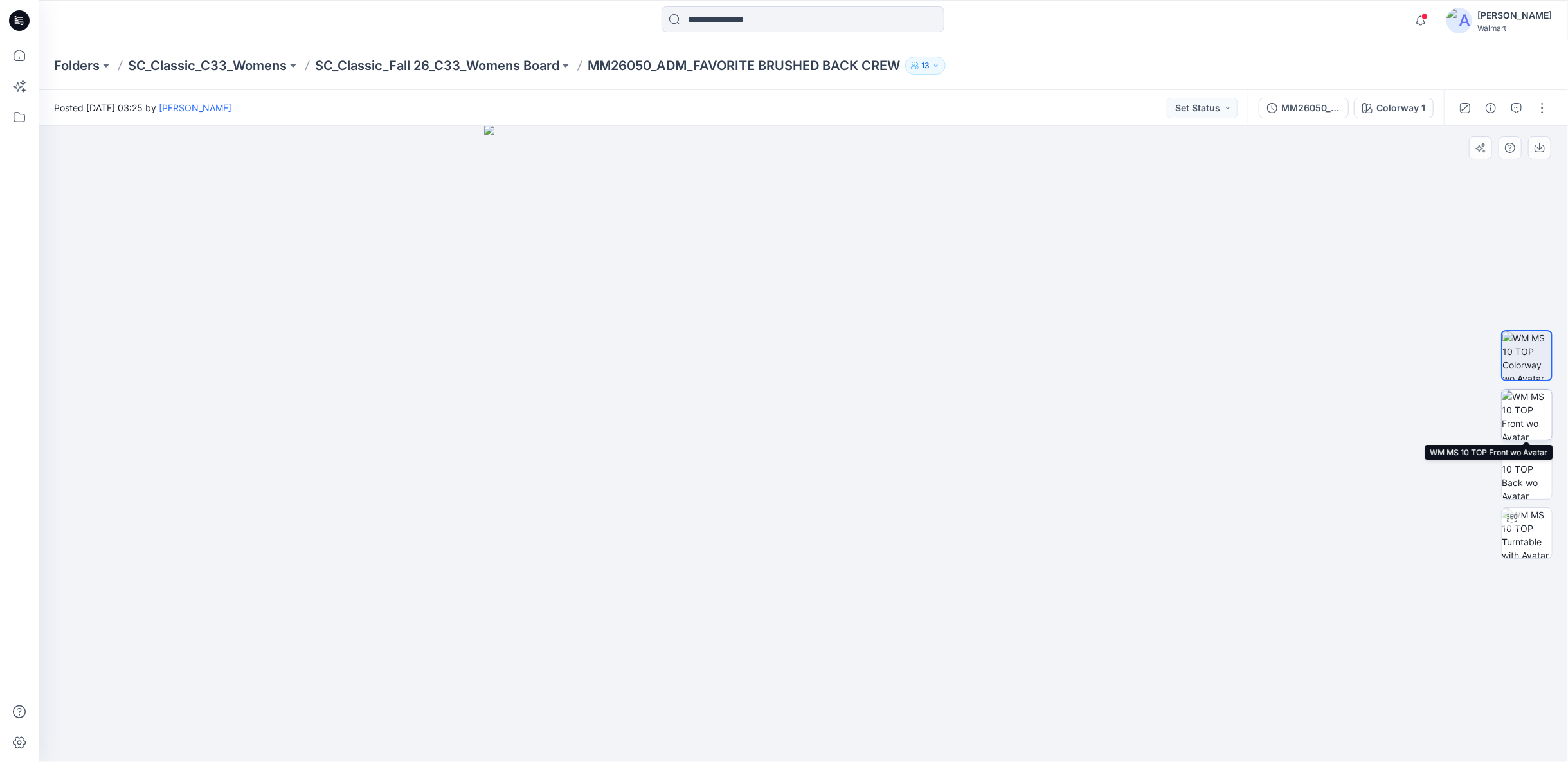
click at [1529, 421] on img at bounding box center [1526, 415] width 50 height 50
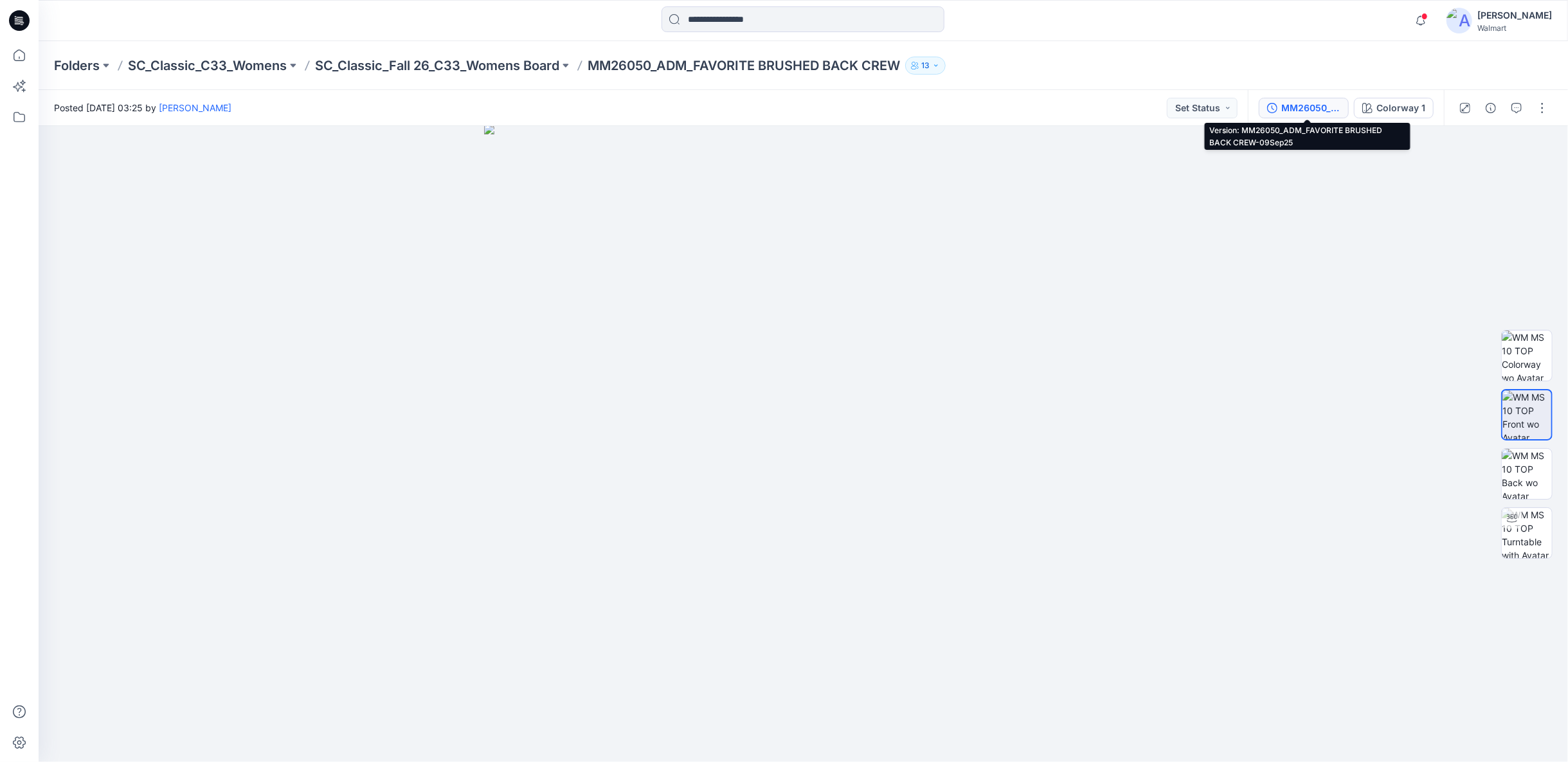
click at [1327, 112] on div "MM26050_ADM_FAVORITE BRUSHED BACK CREW-09Sep25" at bounding box center [1310, 107] width 59 height 14
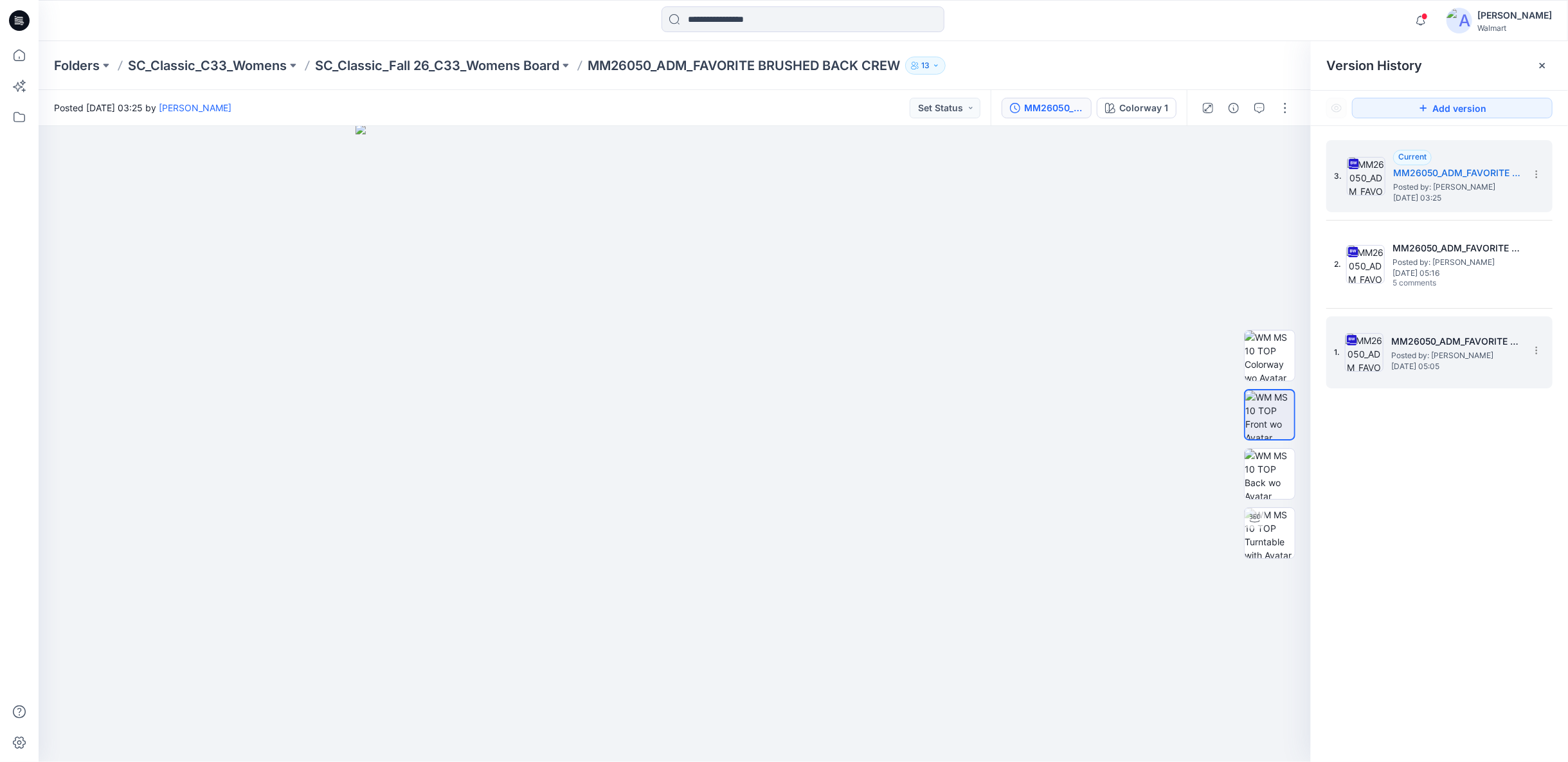
click at [1442, 349] on span "Posted by: Rajesh Kumar" at bounding box center [1455, 355] width 129 height 12
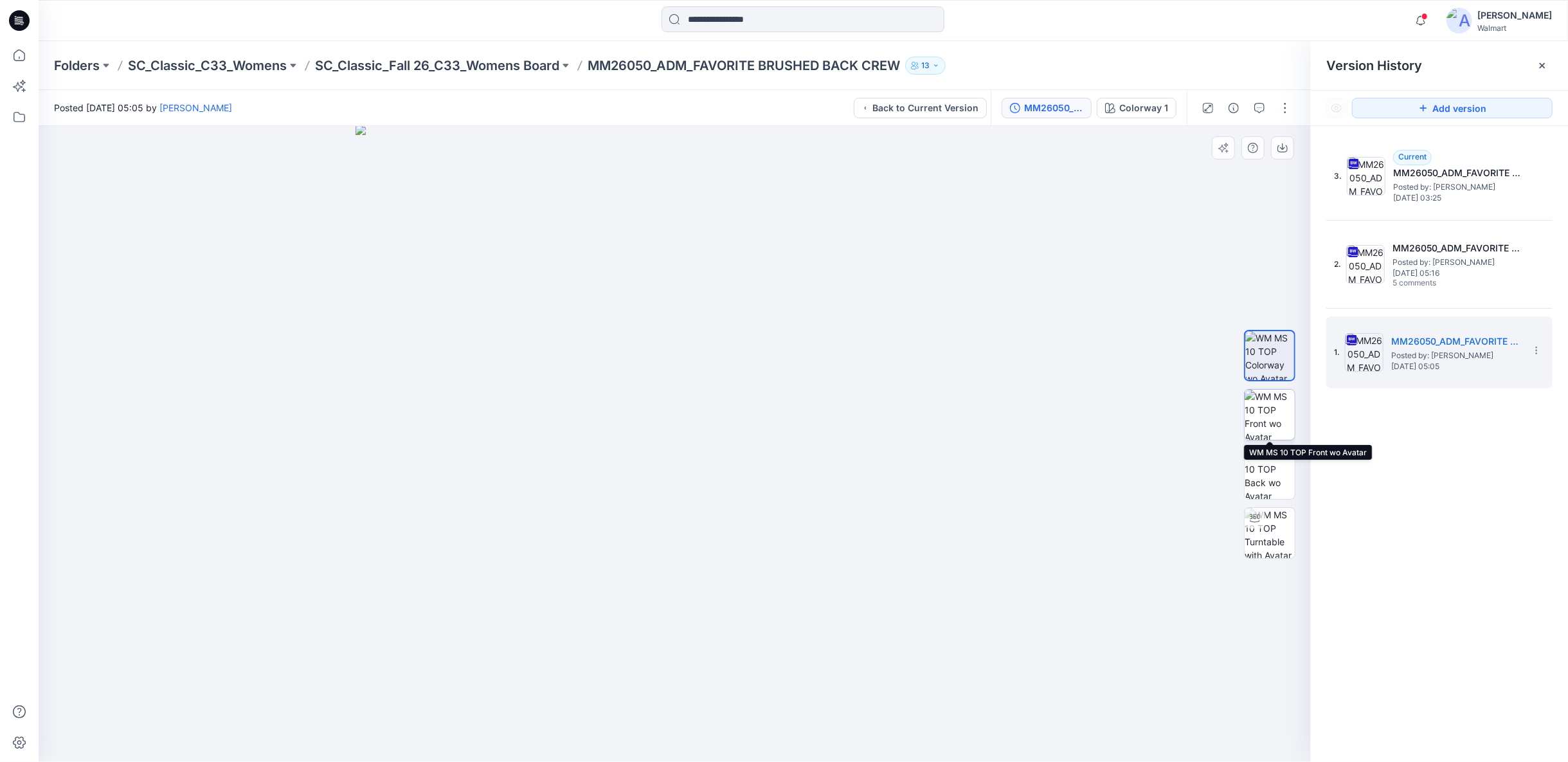
click at [1275, 423] on img at bounding box center [1270, 415] width 50 height 50
click at [1288, 537] on img at bounding box center [1270, 533] width 50 height 50
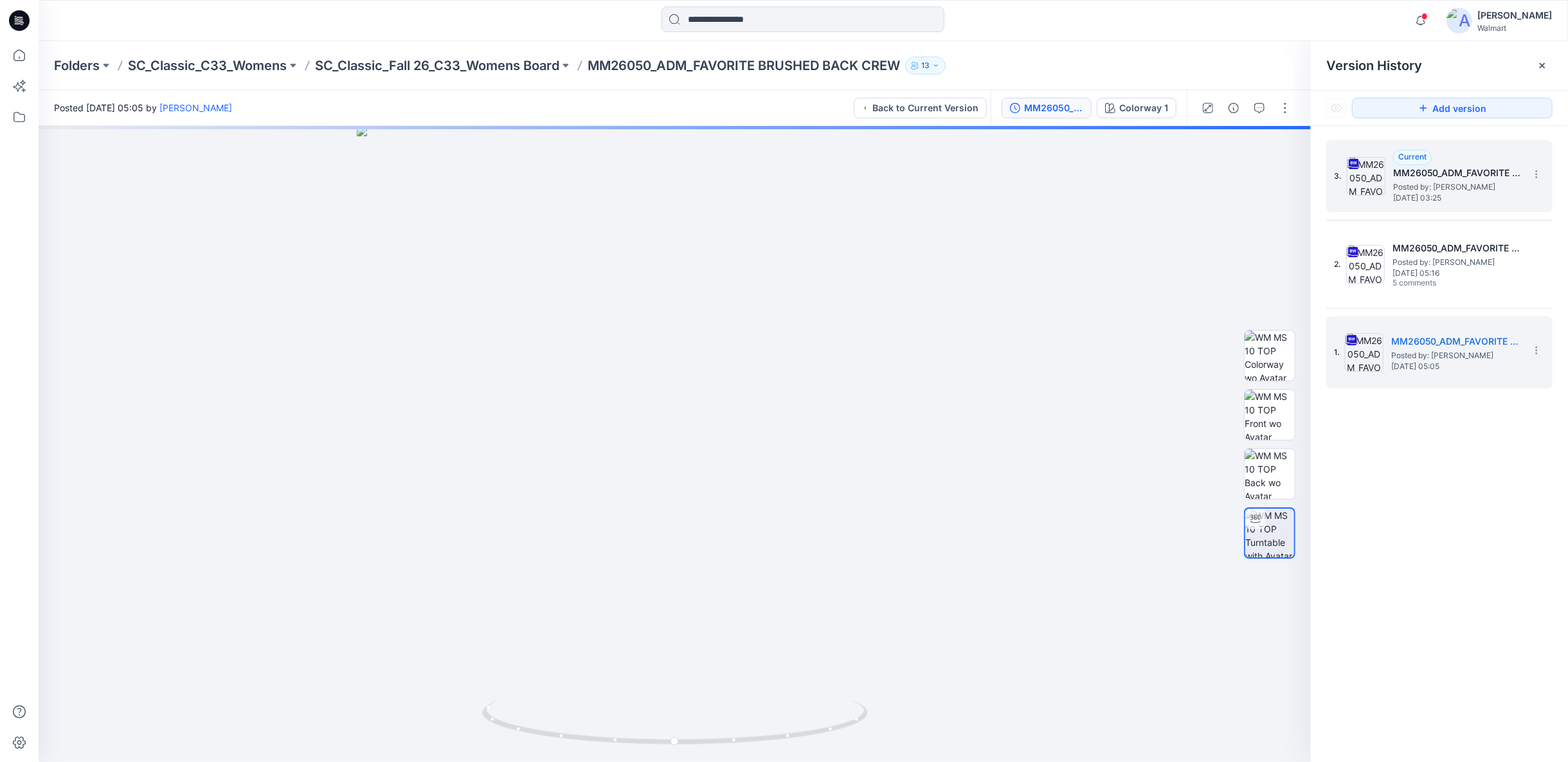
click at [1409, 181] on span "Posted by: Rajesh Kumar" at bounding box center [1457, 186] width 129 height 12
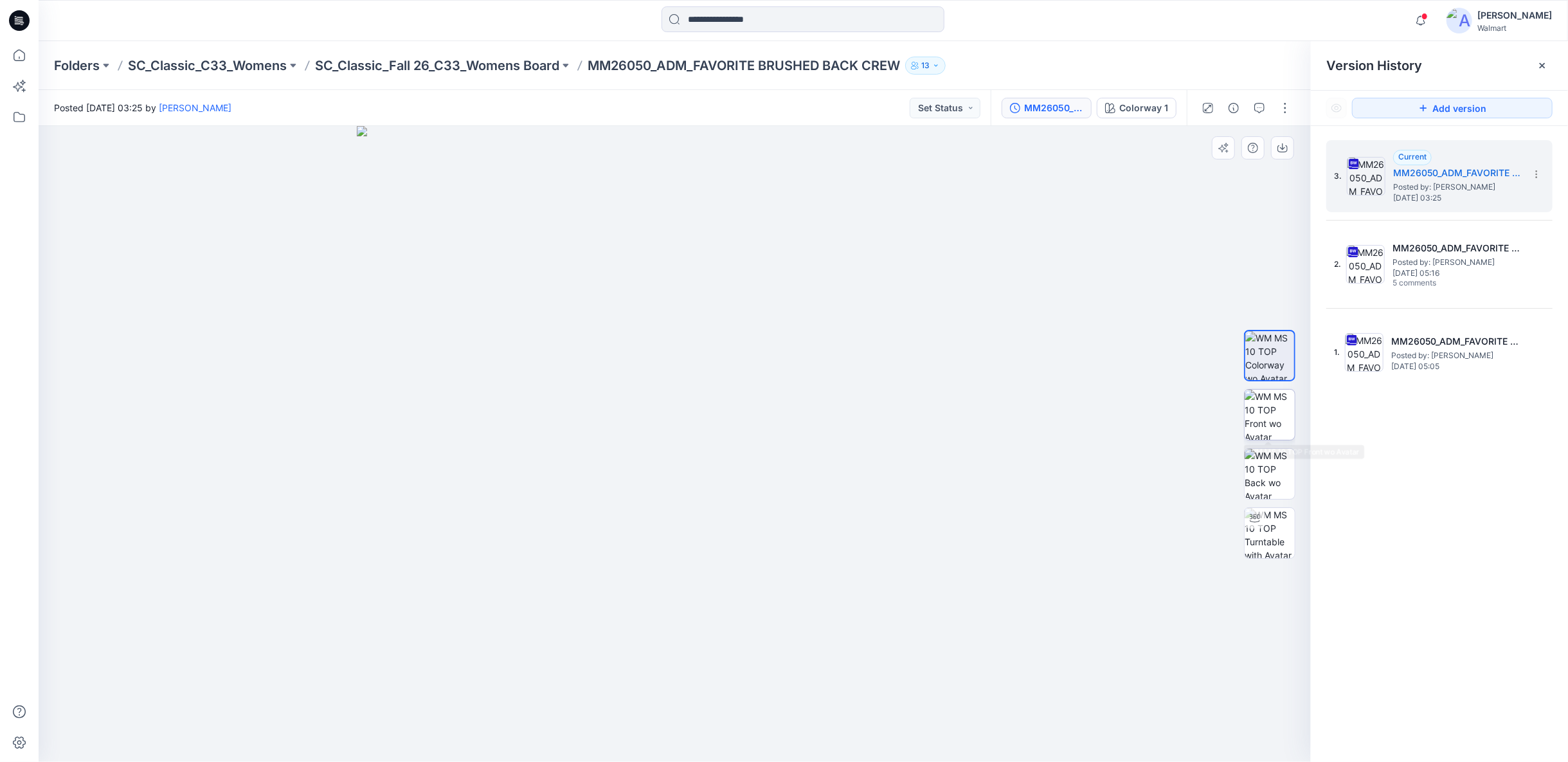
click at [1294, 414] on img at bounding box center [1270, 415] width 50 height 50
click at [505, 68] on p "SC_Classic_Fall 26_C33_Womens Board" at bounding box center [437, 66] width 244 height 18
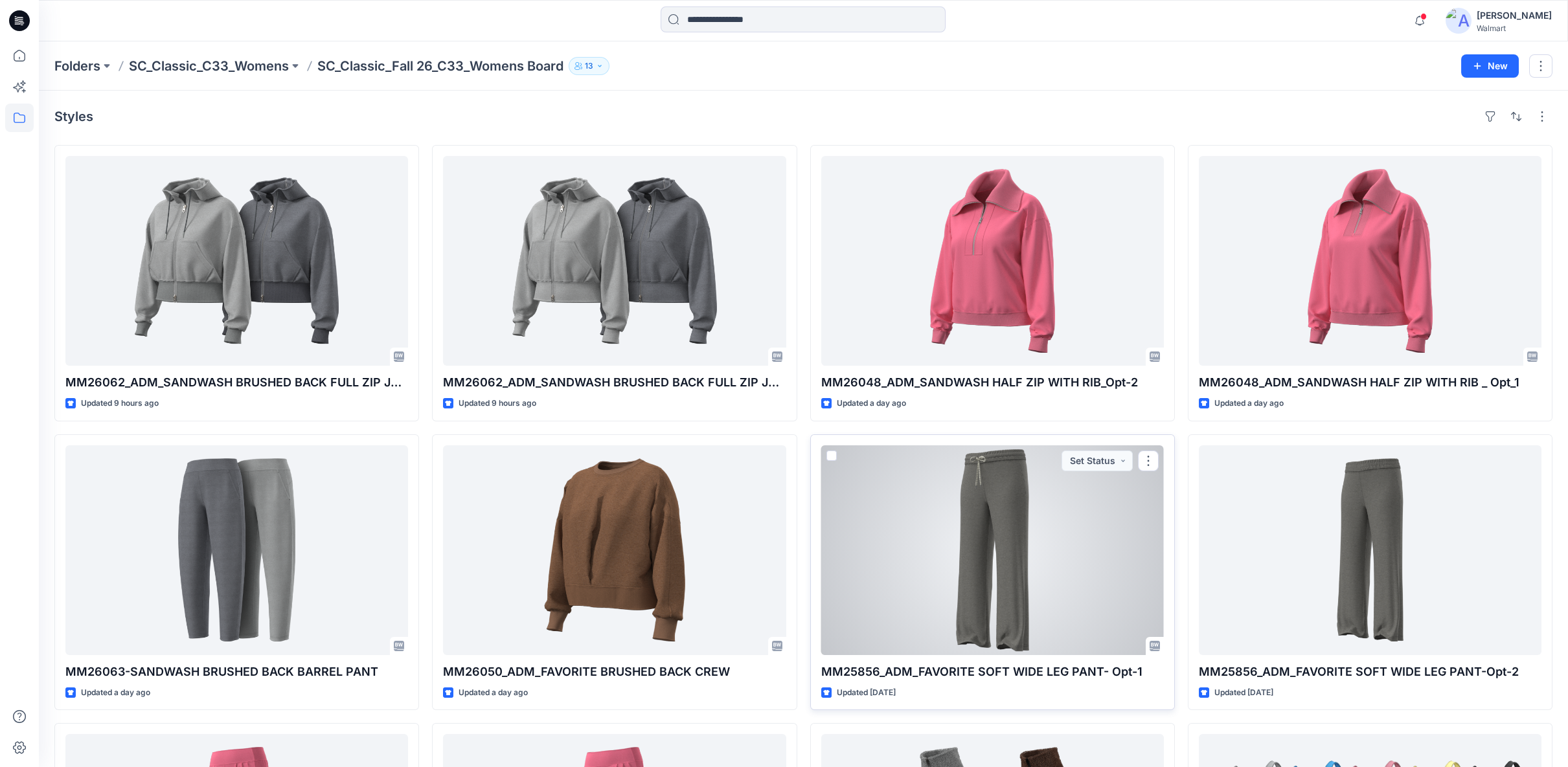
click at [1010, 539] on div at bounding box center [992, 550] width 343 height 209
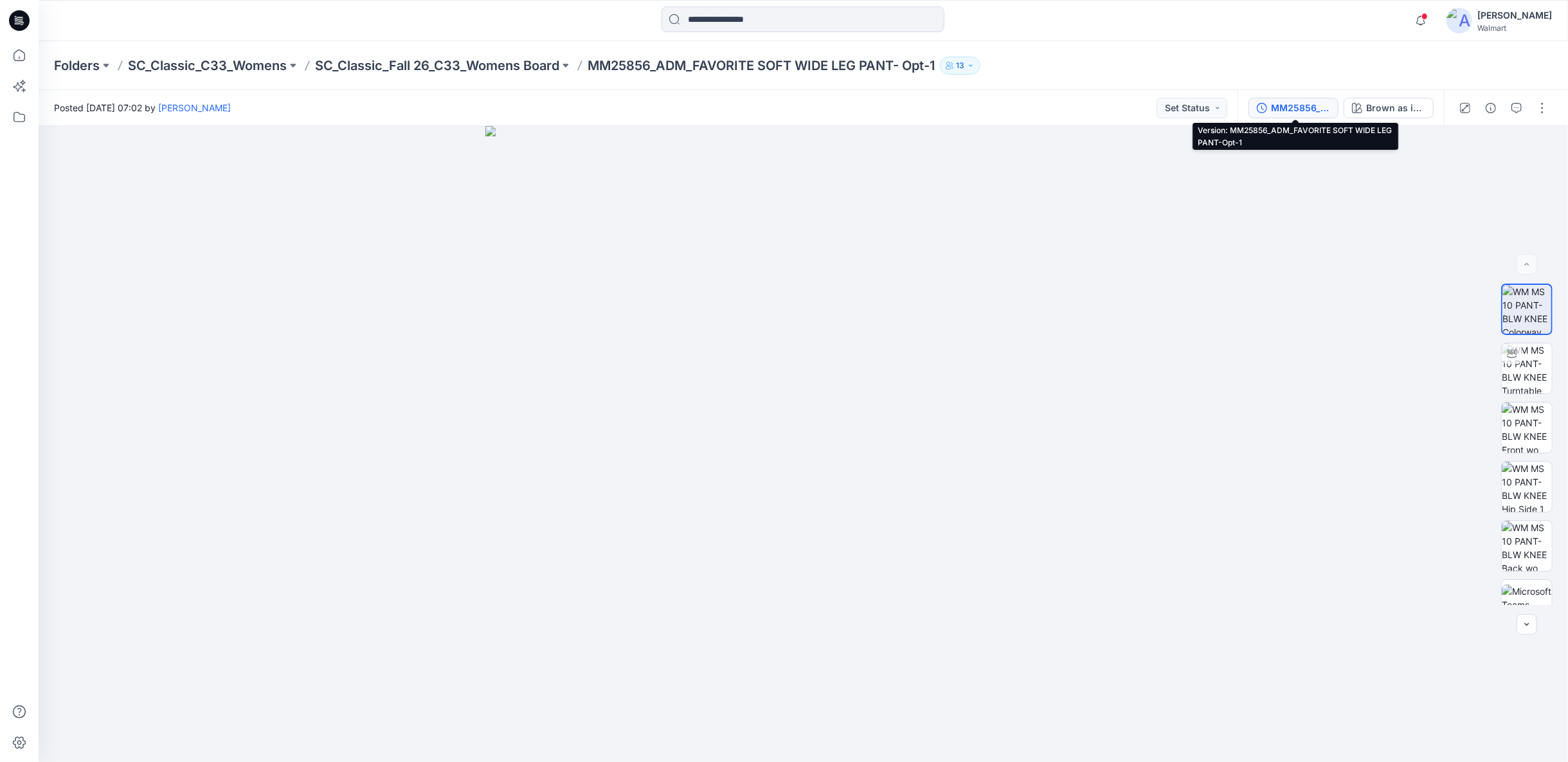
click at [1310, 111] on div "MM25856_ADM_FAVORITE SOFT WIDE LEG PANT-Opt-1" at bounding box center [1299, 107] width 59 height 14
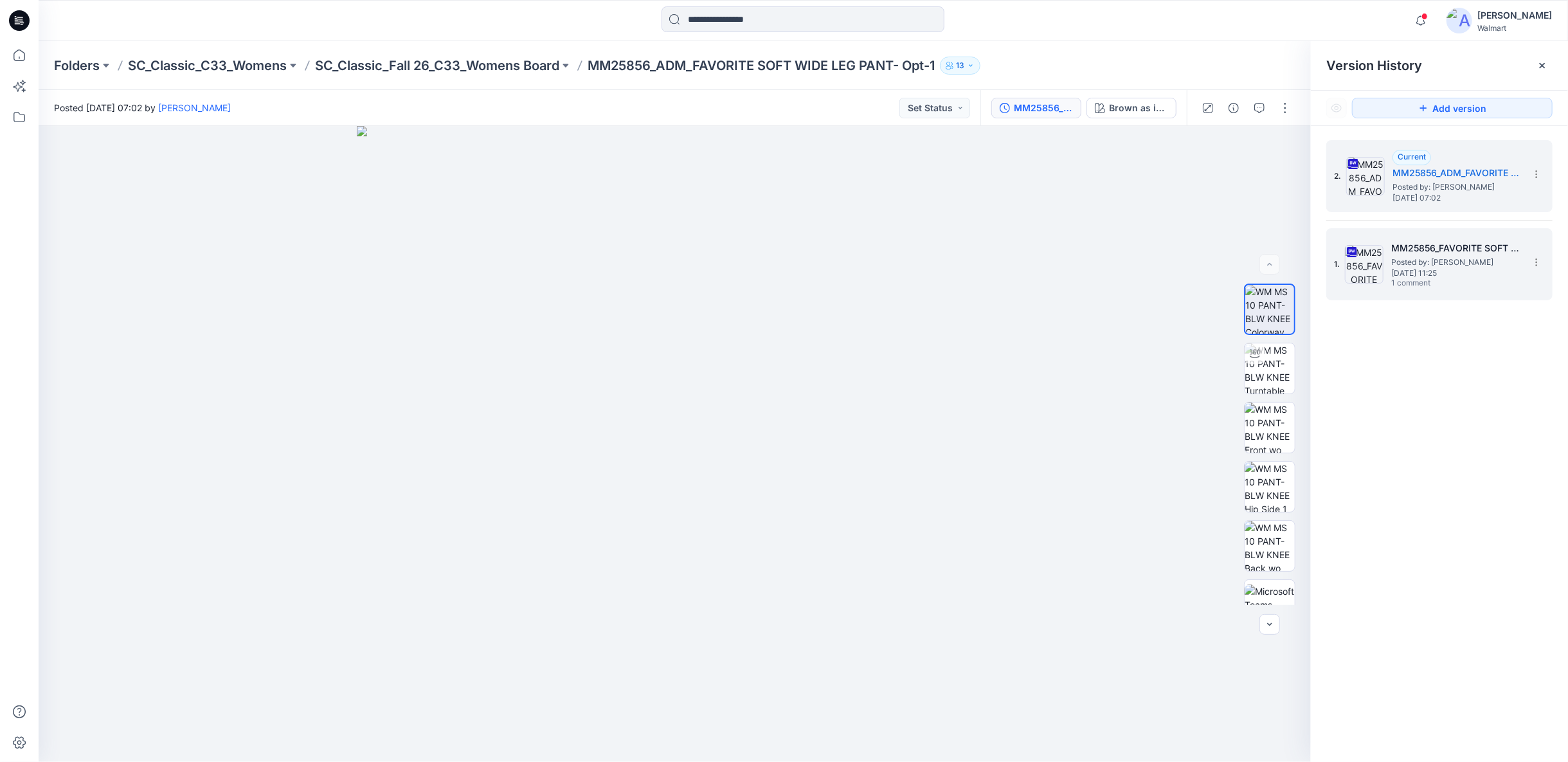
click at [1459, 269] on span "Wednesday, September 03, 2025 11:25" at bounding box center [1455, 273] width 129 height 9
click at [1443, 179] on h5 "MM25856_ADM_FAVORITE SOFT WIDE LEG PANT-Opt-1" at bounding box center [1457, 173] width 129 height 16
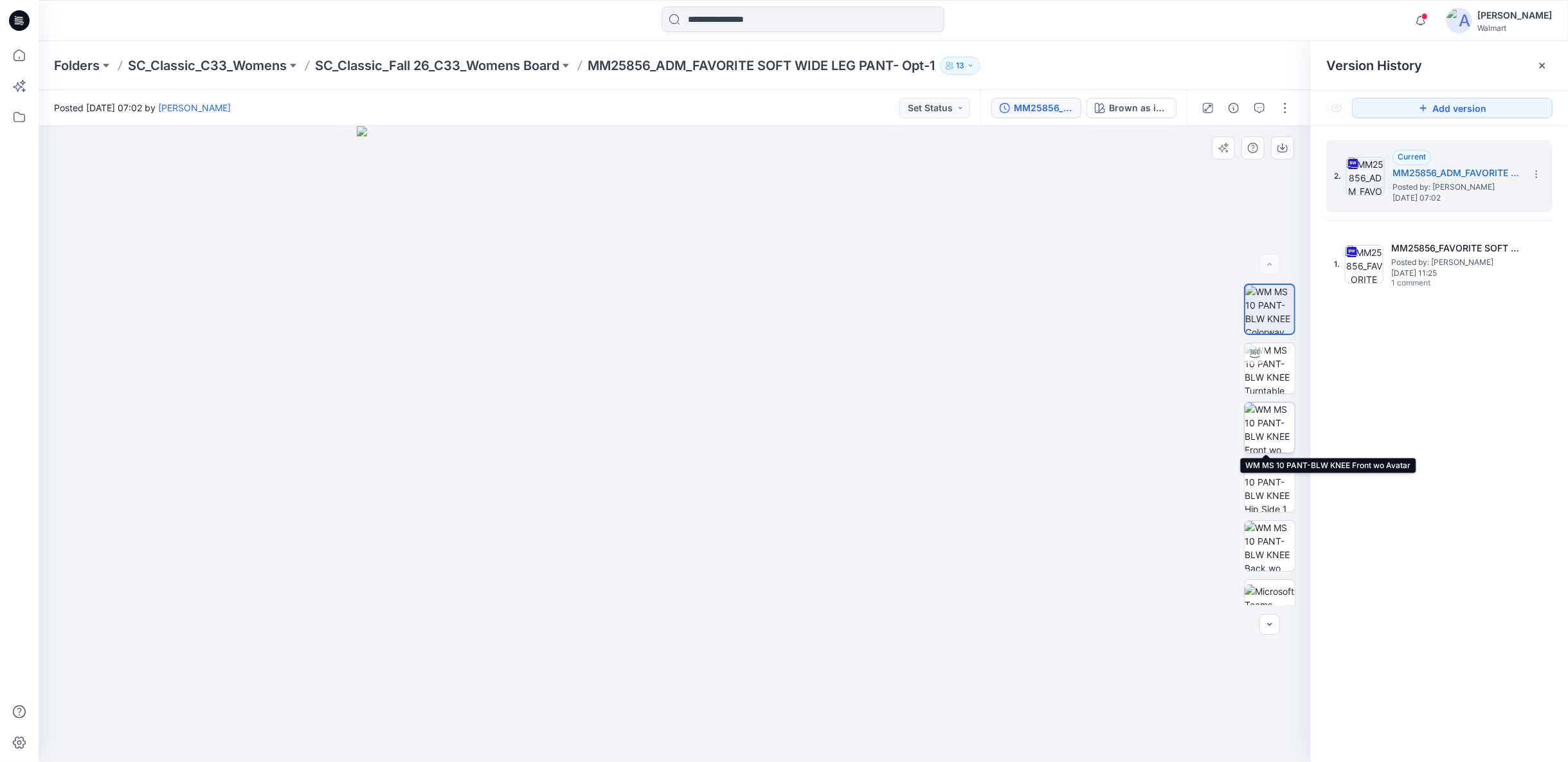
click at [1265, 423] on img at bounding box center [1270, 428] width 50 height 50
click at [471, 70] on p "SC_Classic_Fall 26_C33_Womens Board" at bounding box center [437, 66] width 244 height 18
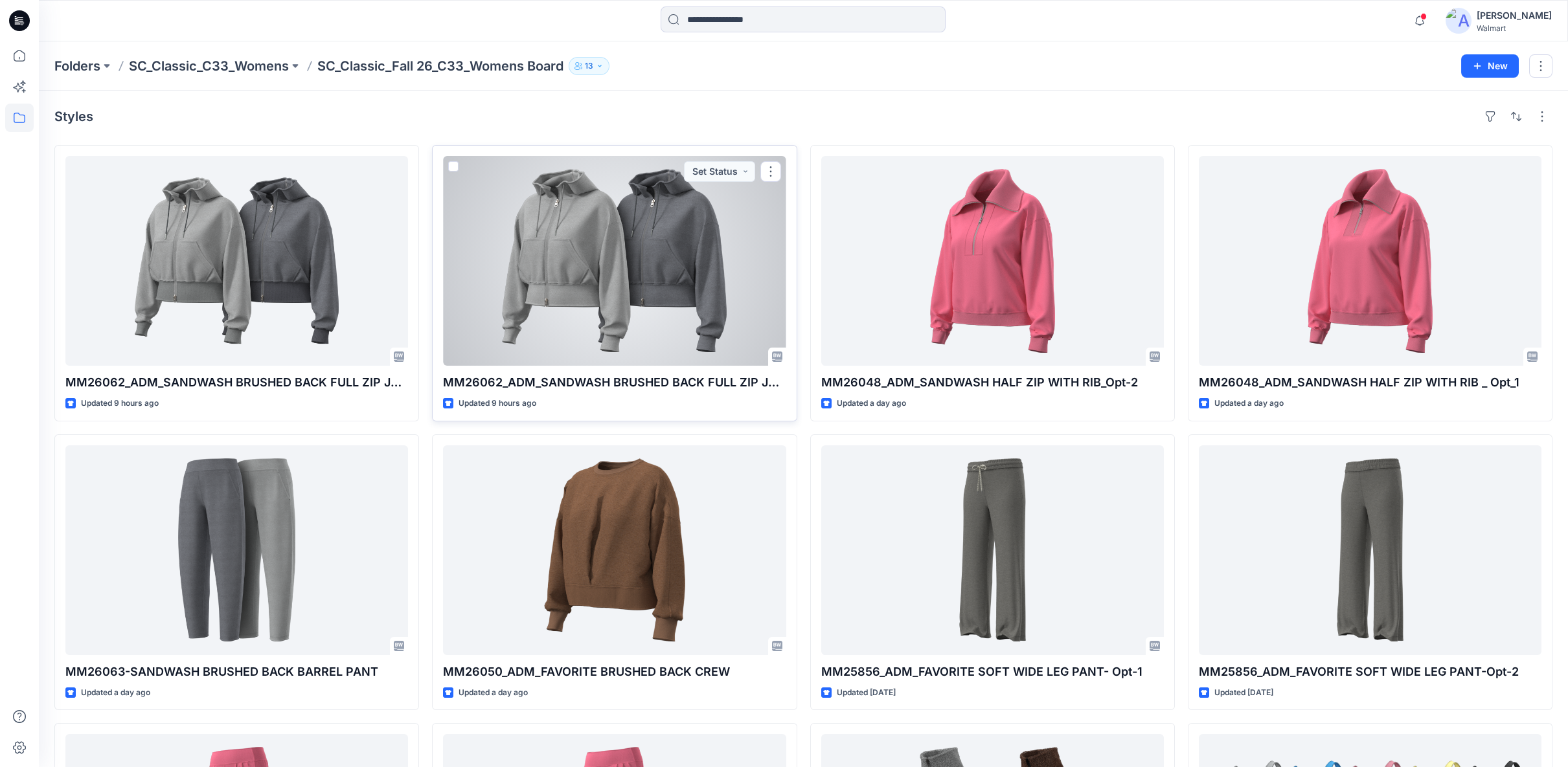
click at [593, 296] on div at bounding box center [614, 260] width 343 height 209
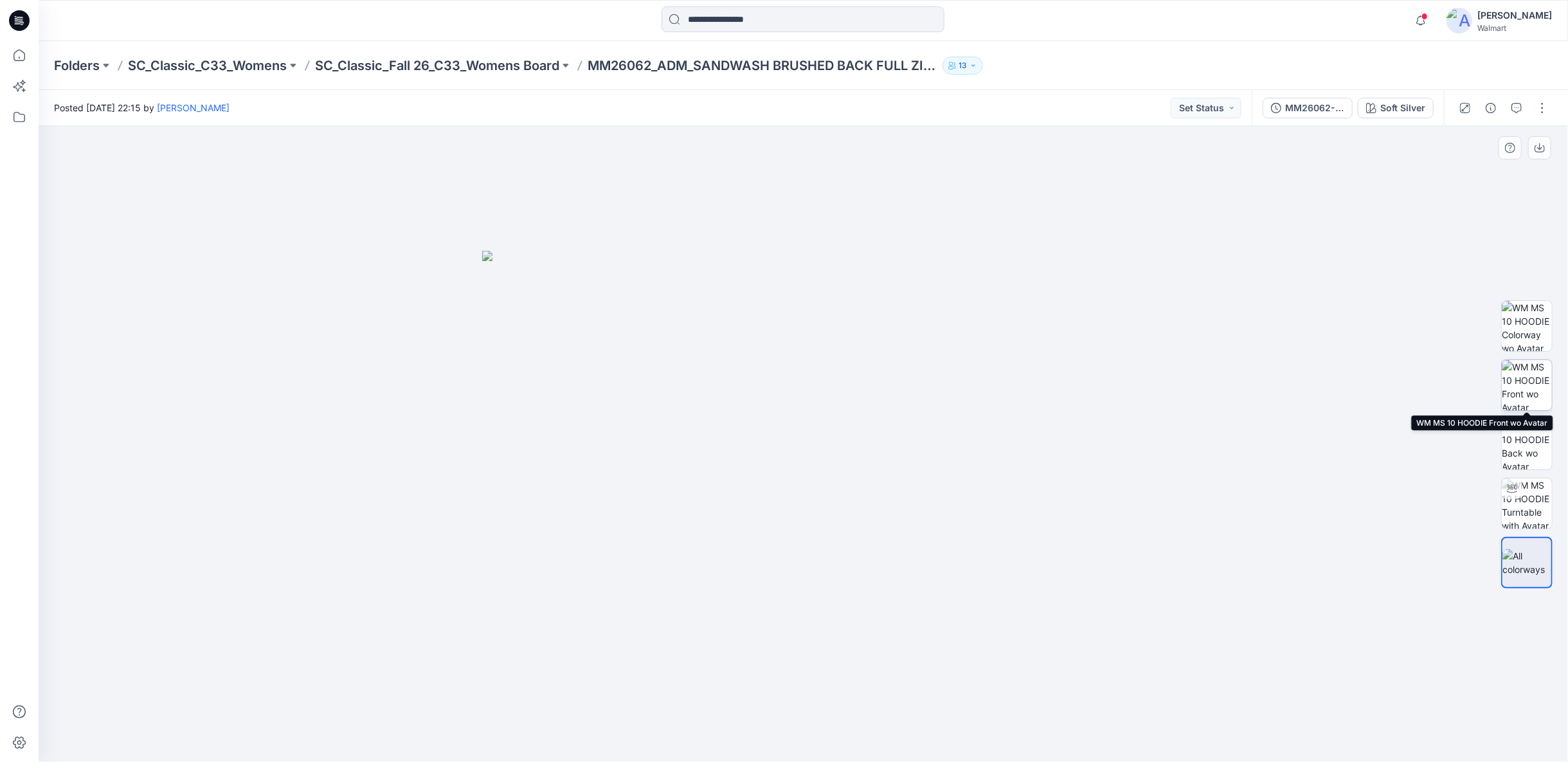
click at [1537, 393] on img at bounding box center [1526, 385] width 50 height 50
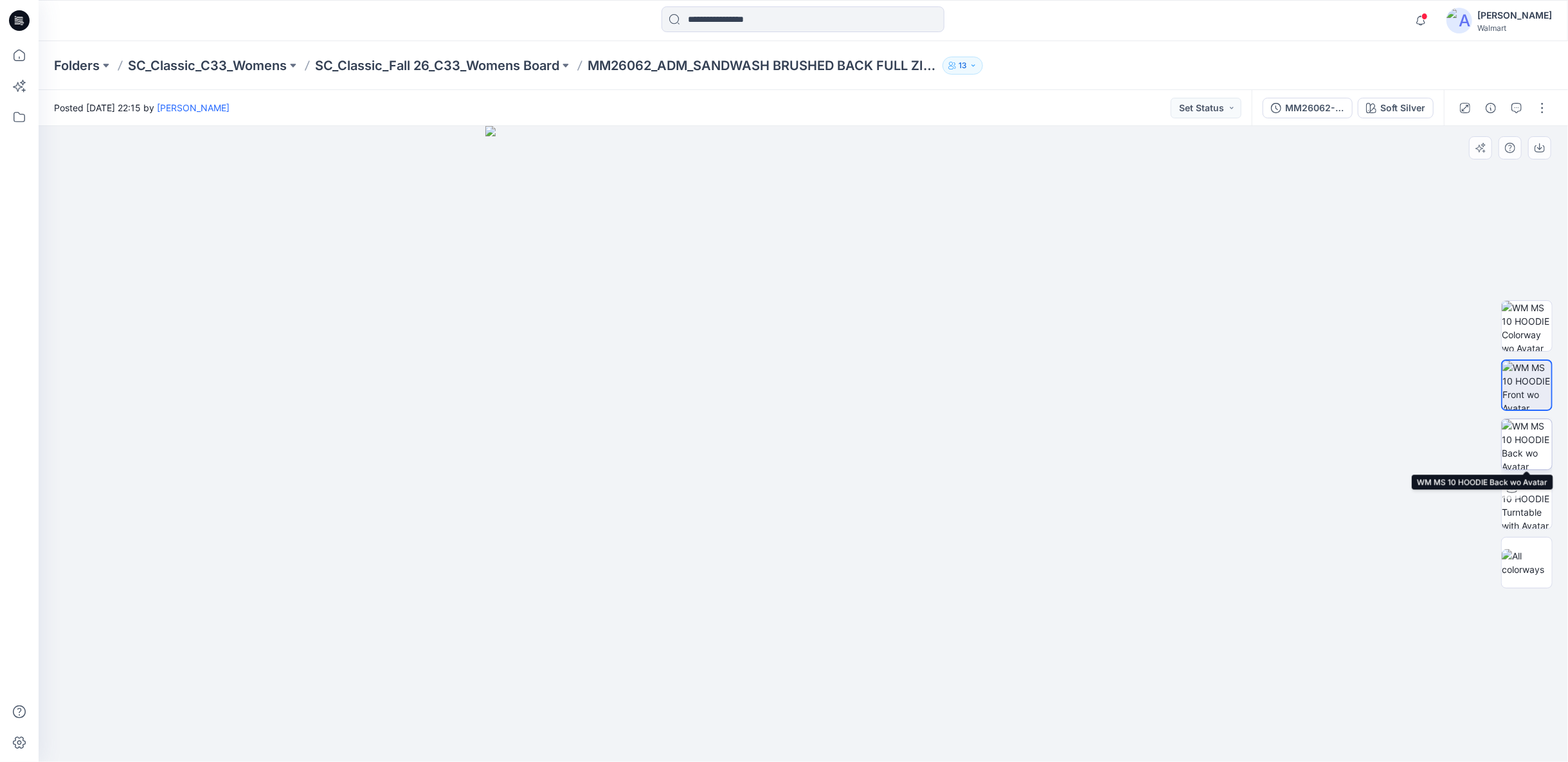
click at [1549, 440] on img at bounding box center [1526, 444] width 50 height 50
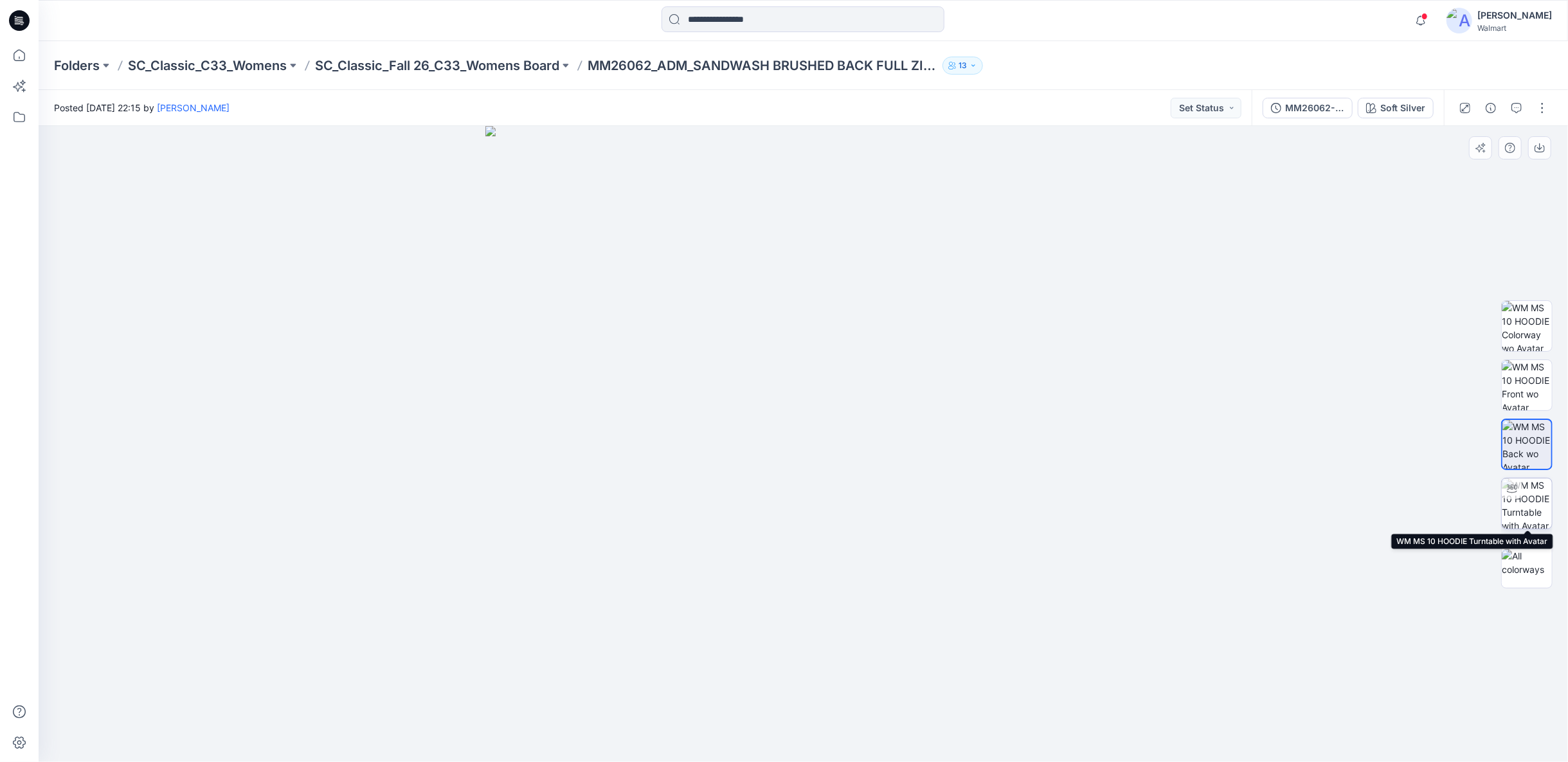
click at [1519, 486] on div at bounding box center [1511, 488] width 21 height 21
drag, startPoint x: 836, startPoint y: 161, endPoint x: 870, endPoint y: 479, distance: 319.8
drag, startPoint x: 978, startPoint y: 725, endPoint x: 895, endPoint y: 730, distance: 83.2
click at [895, 730] on icon at bounding box center [805, 724] width 389 height 48
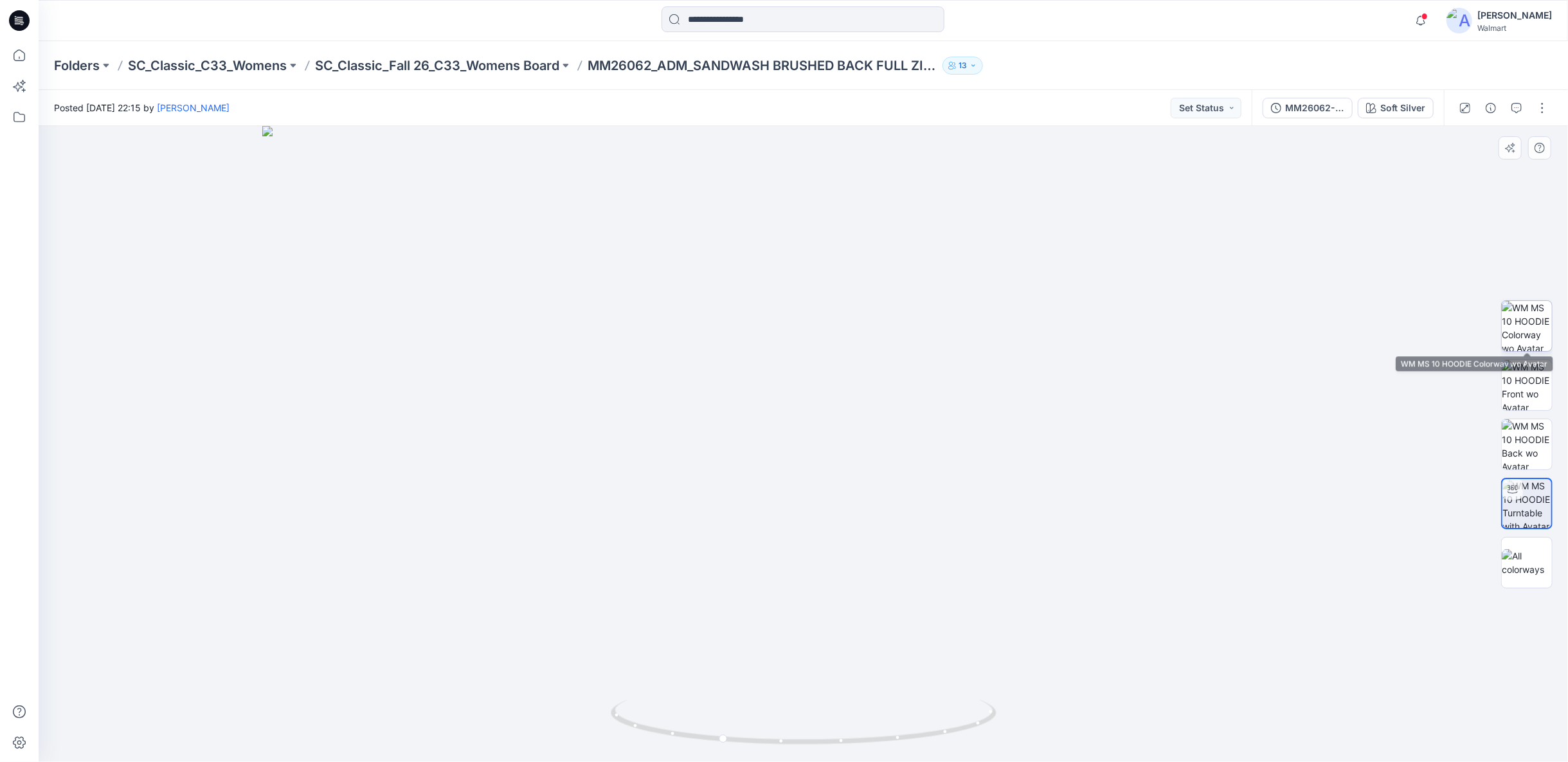
click at [1525, 335] on img at bounding box center [1526, 326] width 50 height 50
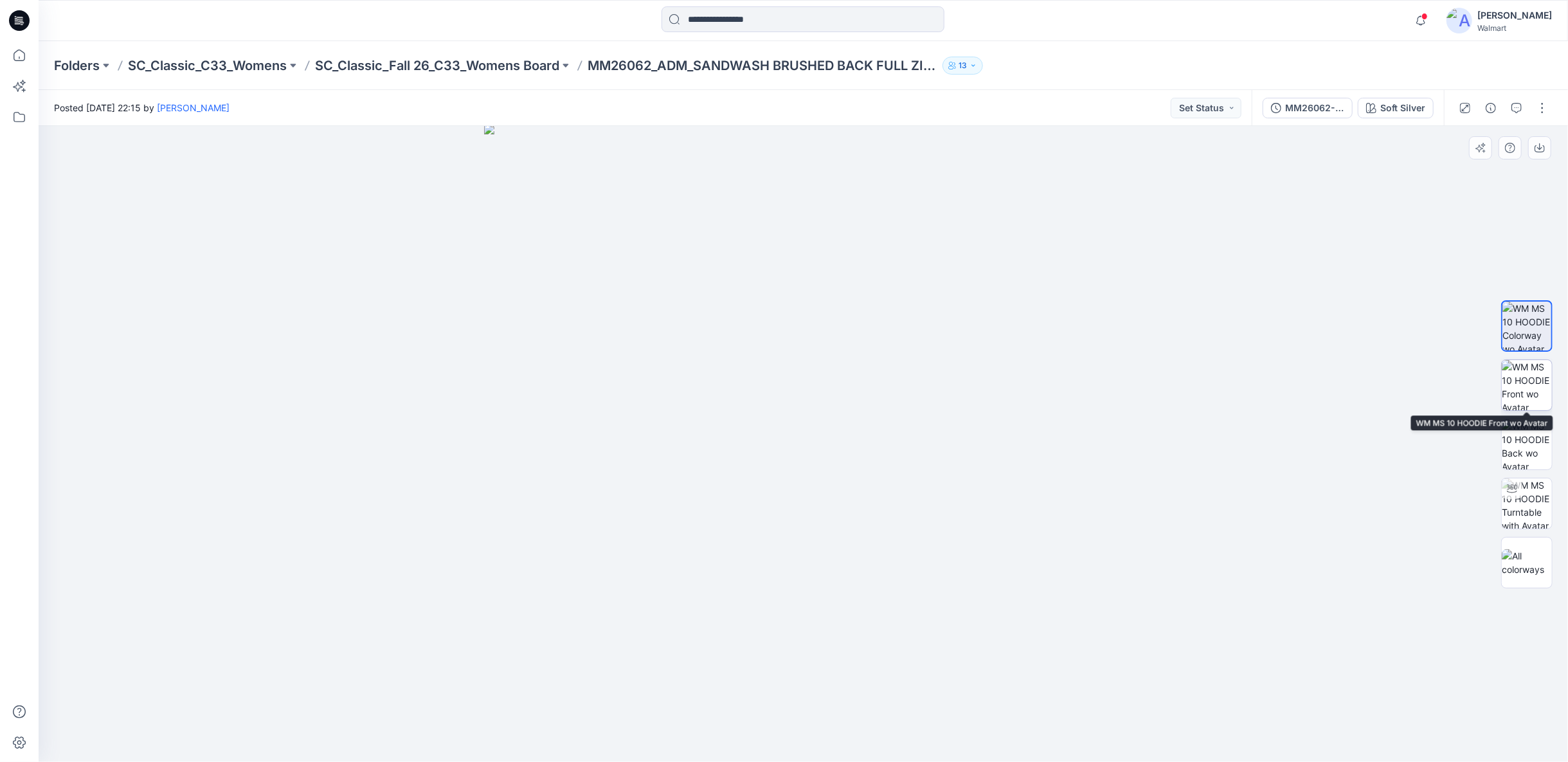
click at [1537, 380] on img at bounding box center [1526, 385] width 50 height 50
click at [1095, 685] on img at bounding box center [803, 444] width 636 height 636
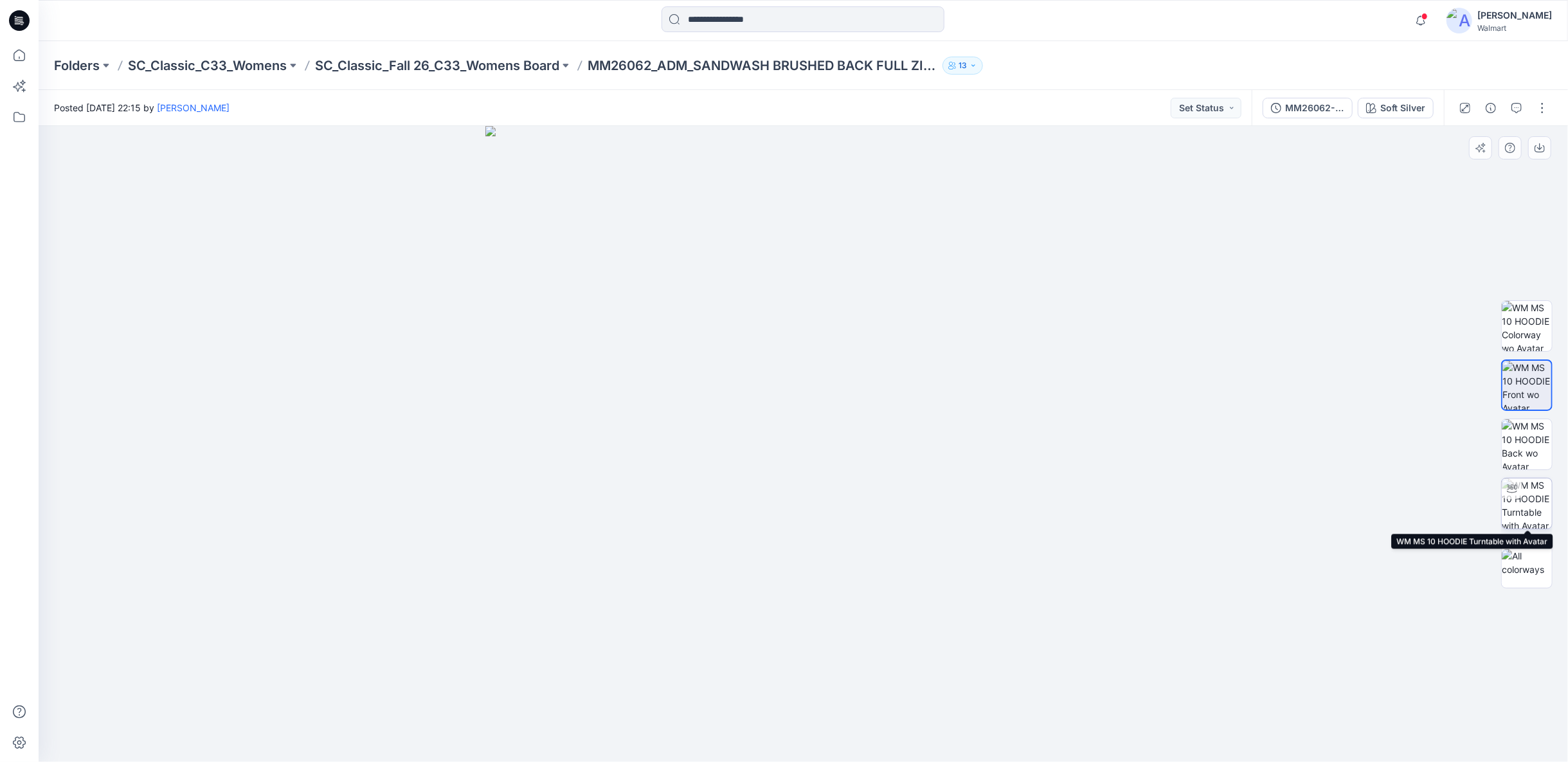
click at [1521, 494] on img at bounding box center [1526, 503] width 50 height 50
drag, startPoint x: 822, startPoint y: 197, endPoint x: 836, endPoint y: 686, distance: 489.2
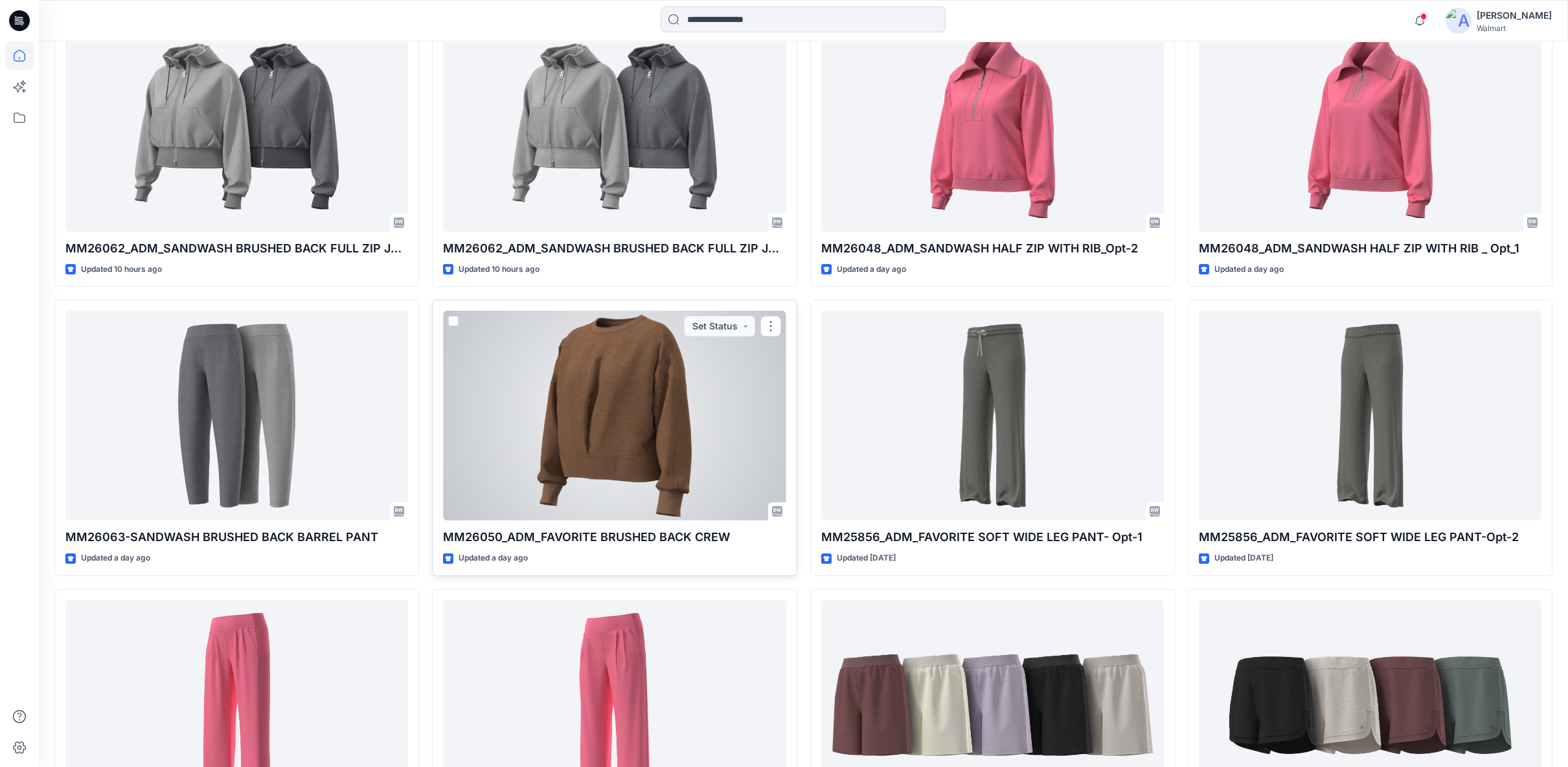
scroll to position [503, 0]
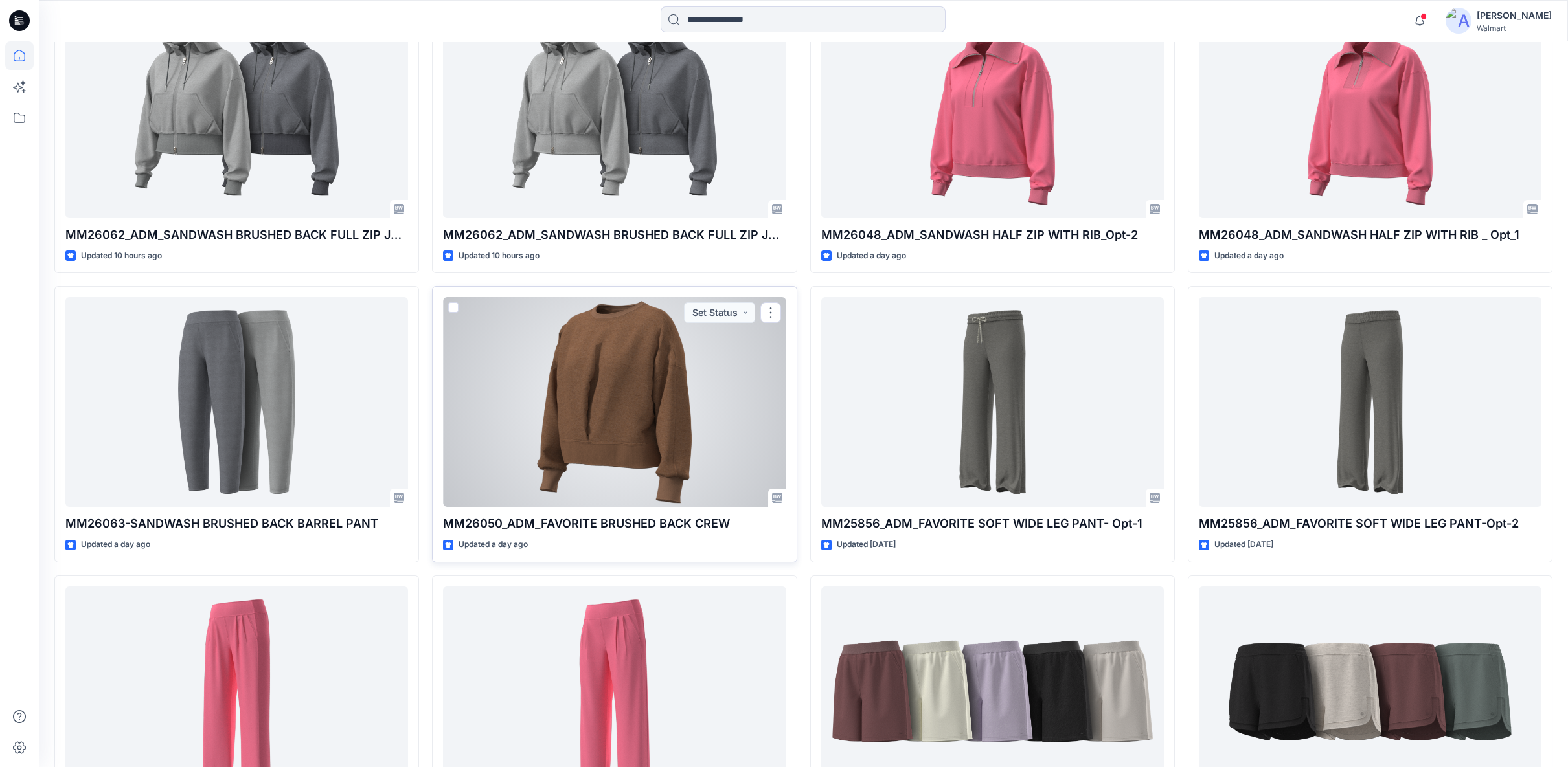
click at [648, 411] on div at bounding box center [614, 402] width 343 height 209
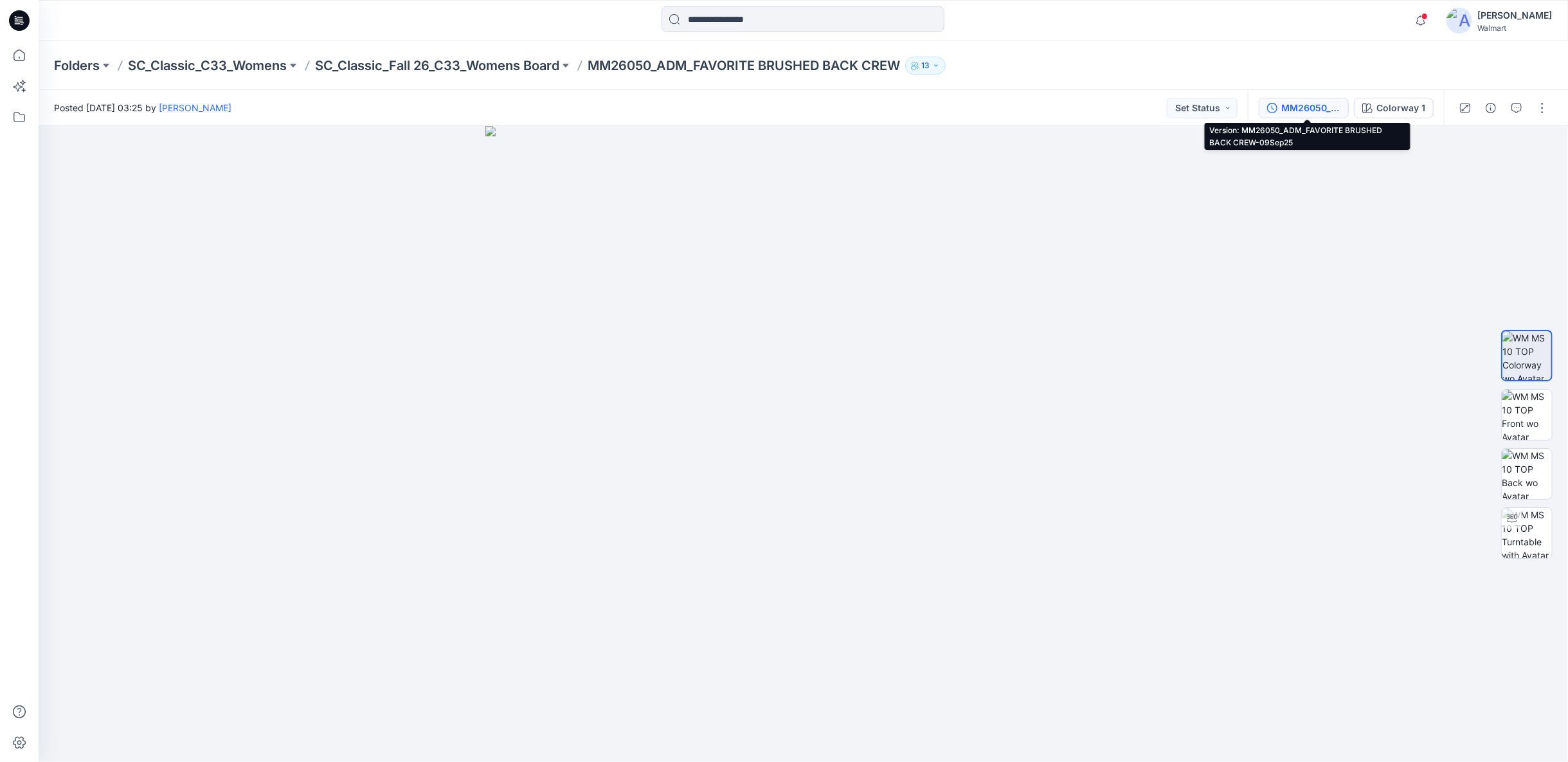
click at [1321, 106] on div "MM26050_ADM_FAVORITE BRUSHED BACK CREW-09Sep25" at bounding box center [1310, 107] width 59 height 14
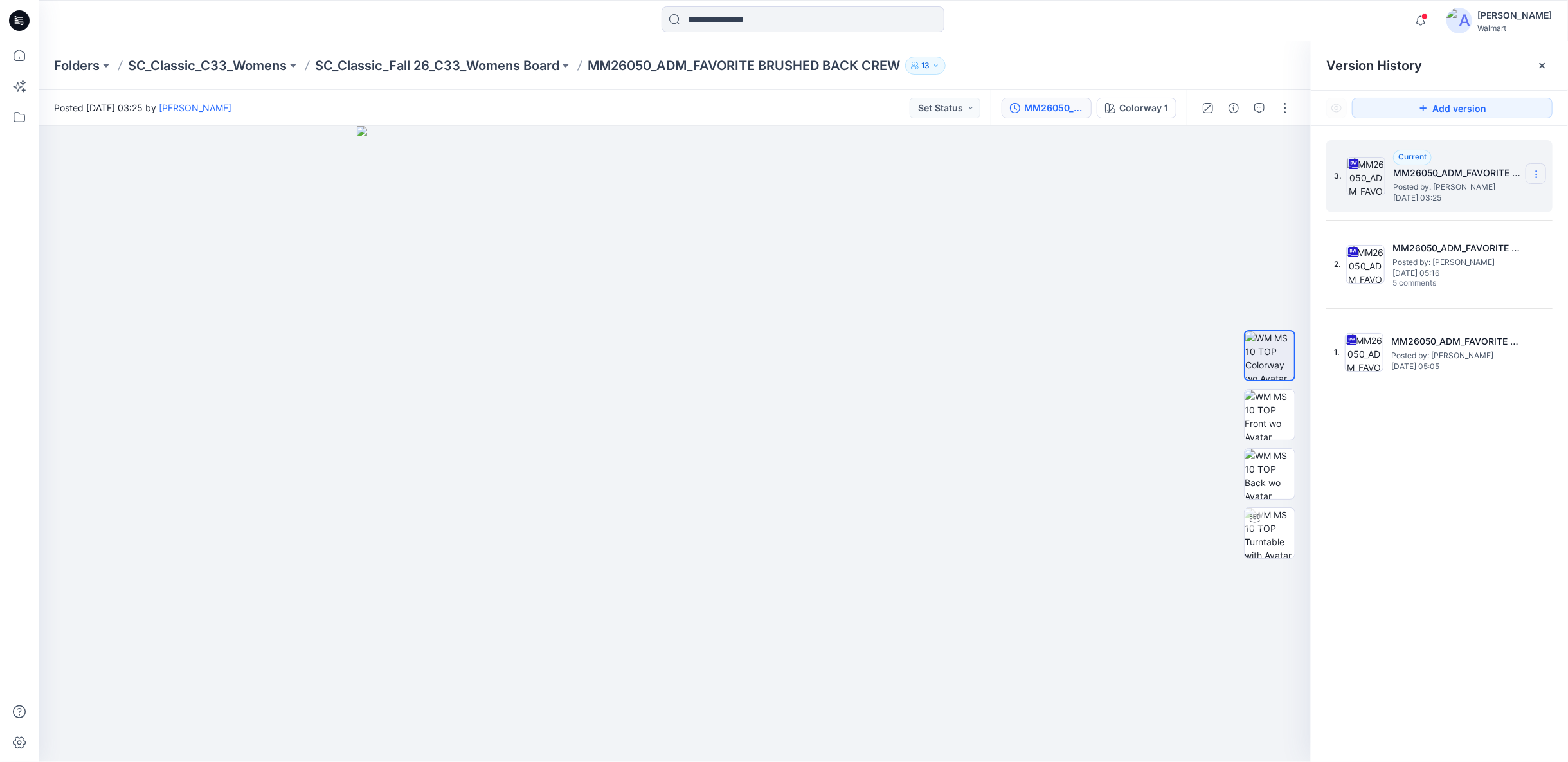
click at [1534, 172] on icon at bounding box center [1536, 174] width 10 height 10
click at [1464, 198] on span "Download Source BW File" at bounding box center [1471, 199] width 107 height 16
